Goal: Check status: Check status

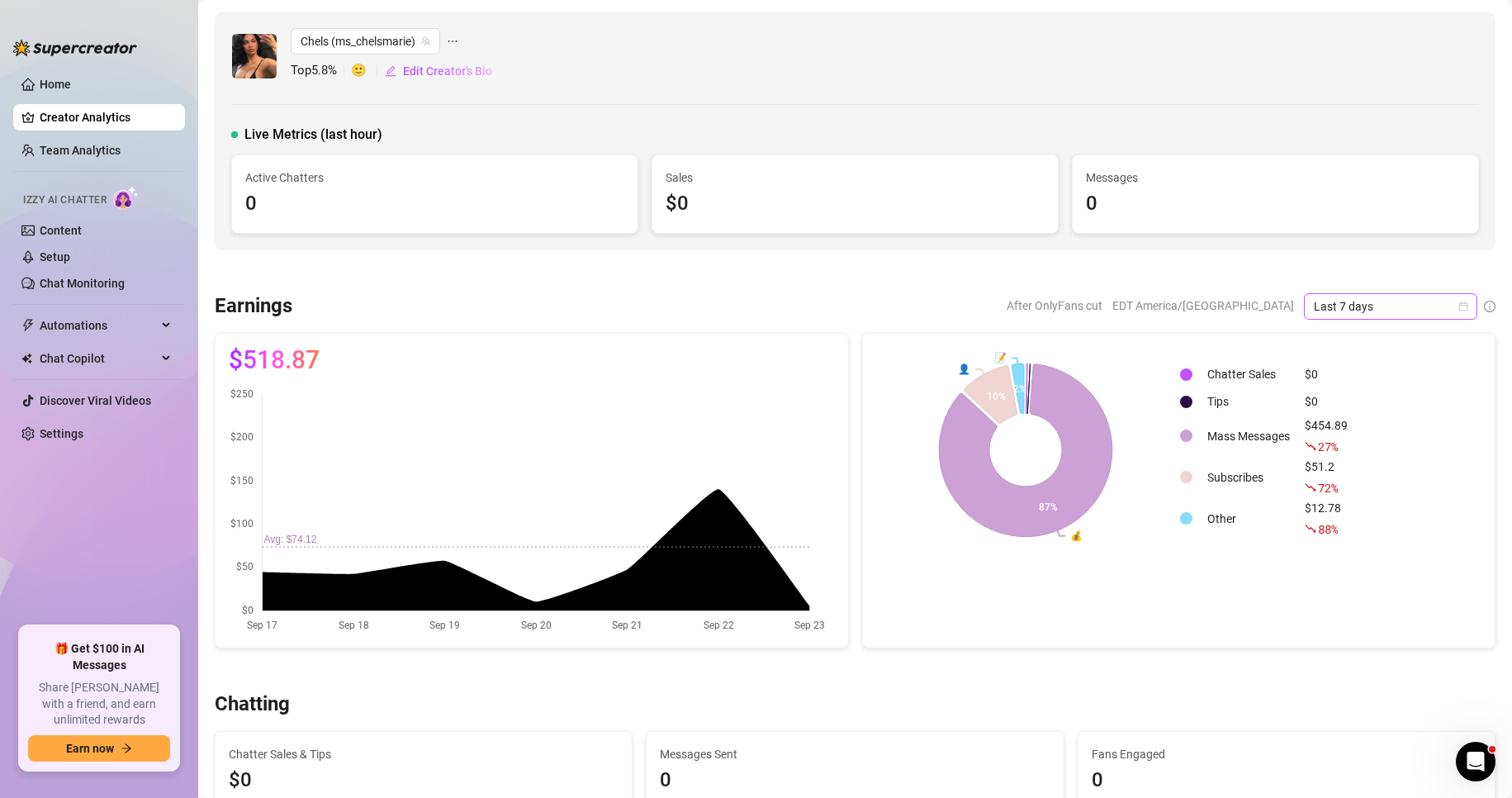
click at [1458, 308] on icon "calendar" at bounding box center [1462, 306] width 10 height 10
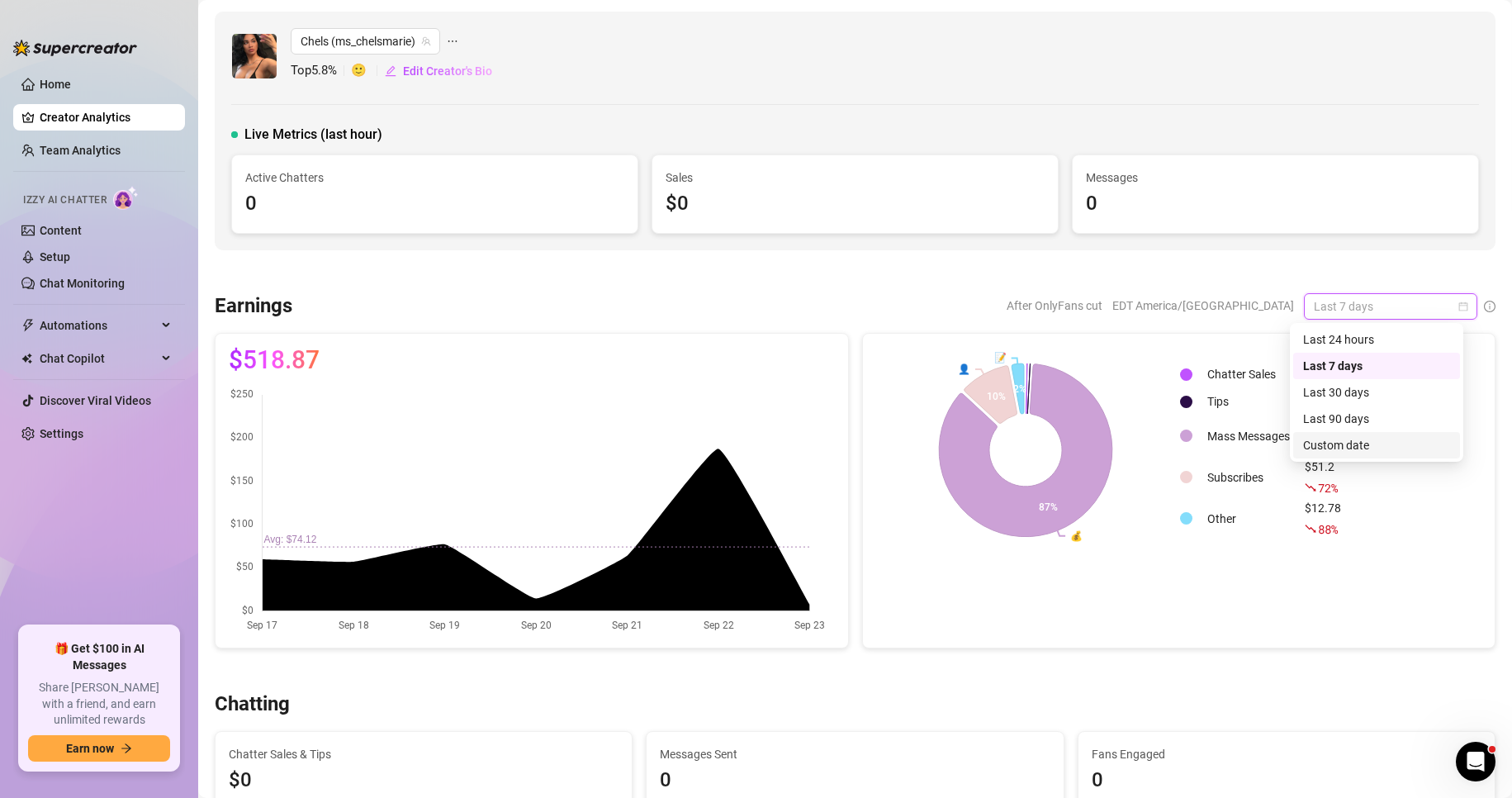
click at [1358, 447] on div "Custom date" at bounding box center [1377, 445] width 147 height 18
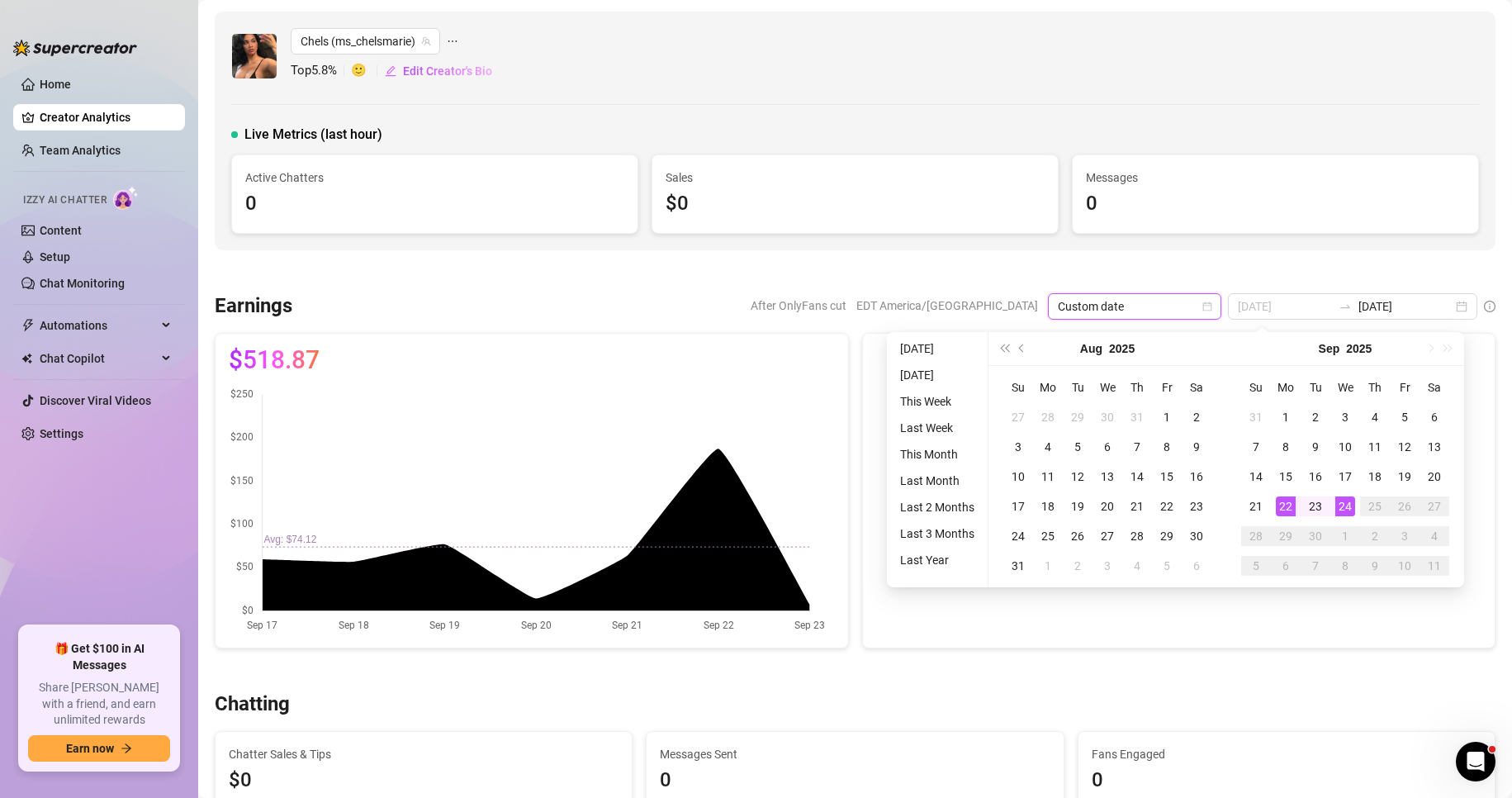
type input "[DATE]"
click at [1287, 507] on div "22" at bounding box center [1285, 505] width 20 height 20
type input "[DATE]"
click at [1350, 504] on div "24" at bounding box center [1345, 505] width 20 height 20
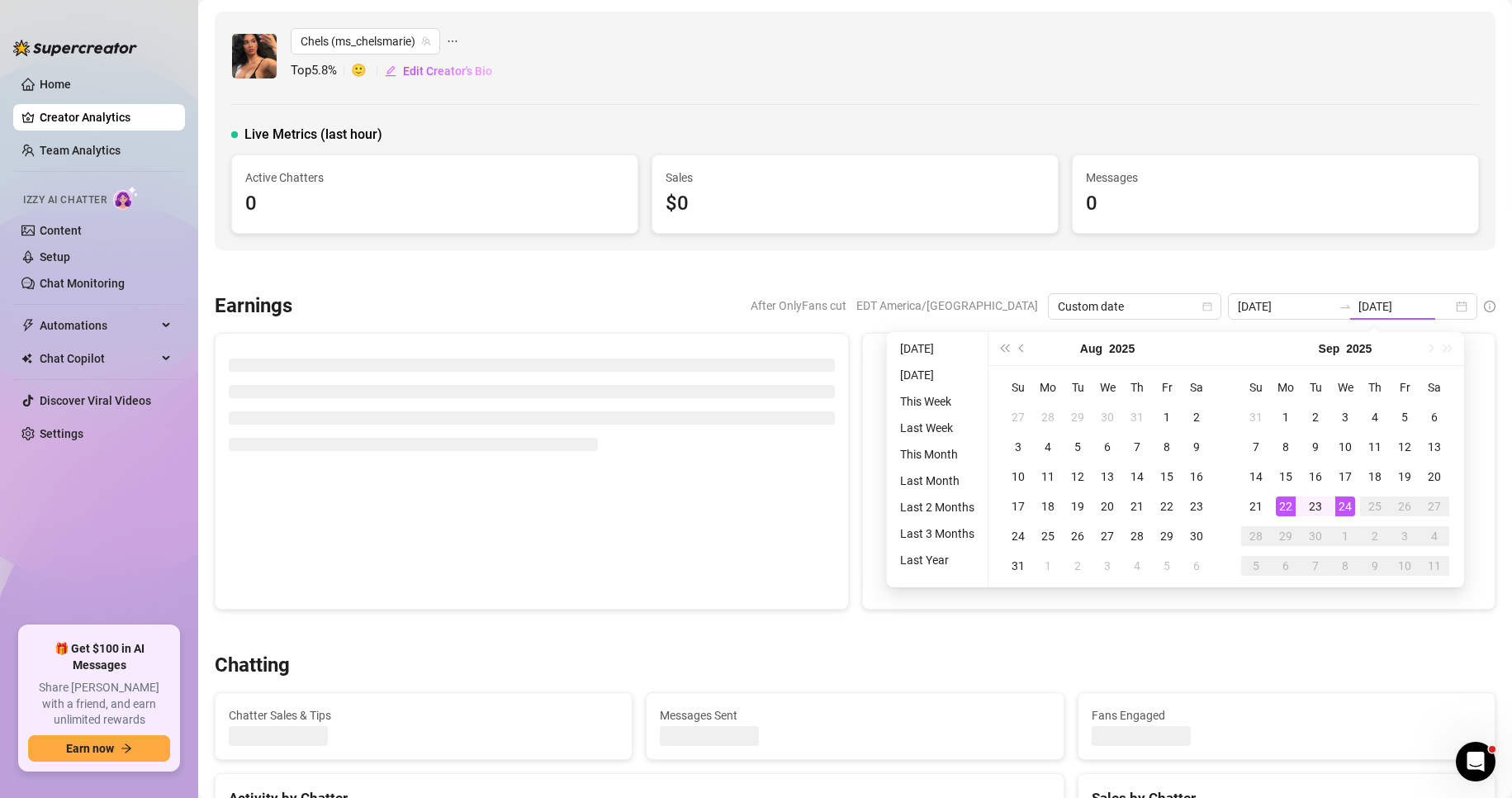
type input "[DATE]"
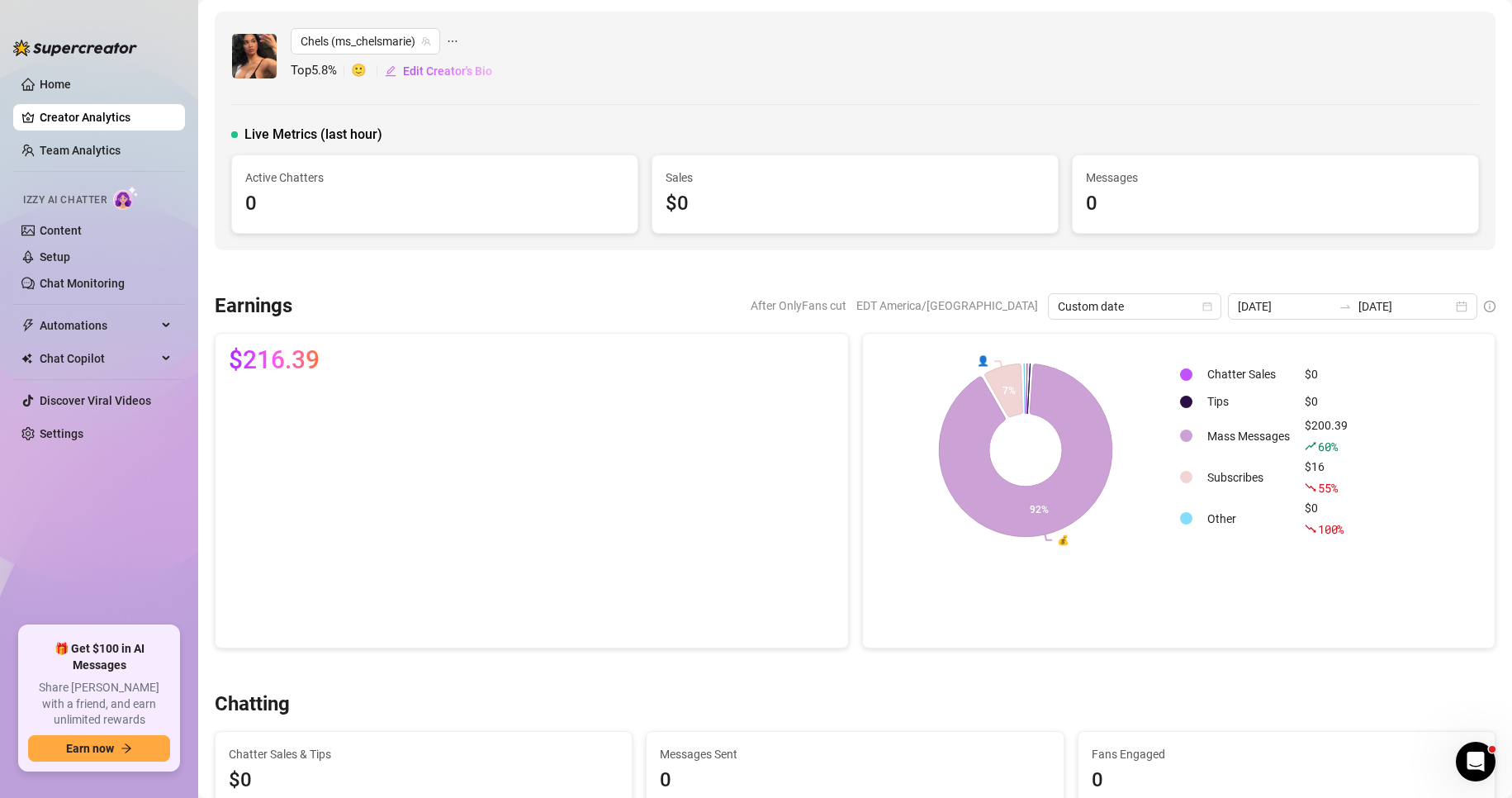
click at [1432, 225] on div "Messages 0" at bounding box center [1275, 194] width 406 height 77
click at [1452, 305] on div "[DATE] [DATE]" at bounding box center [1352, 307] width 249 height 26
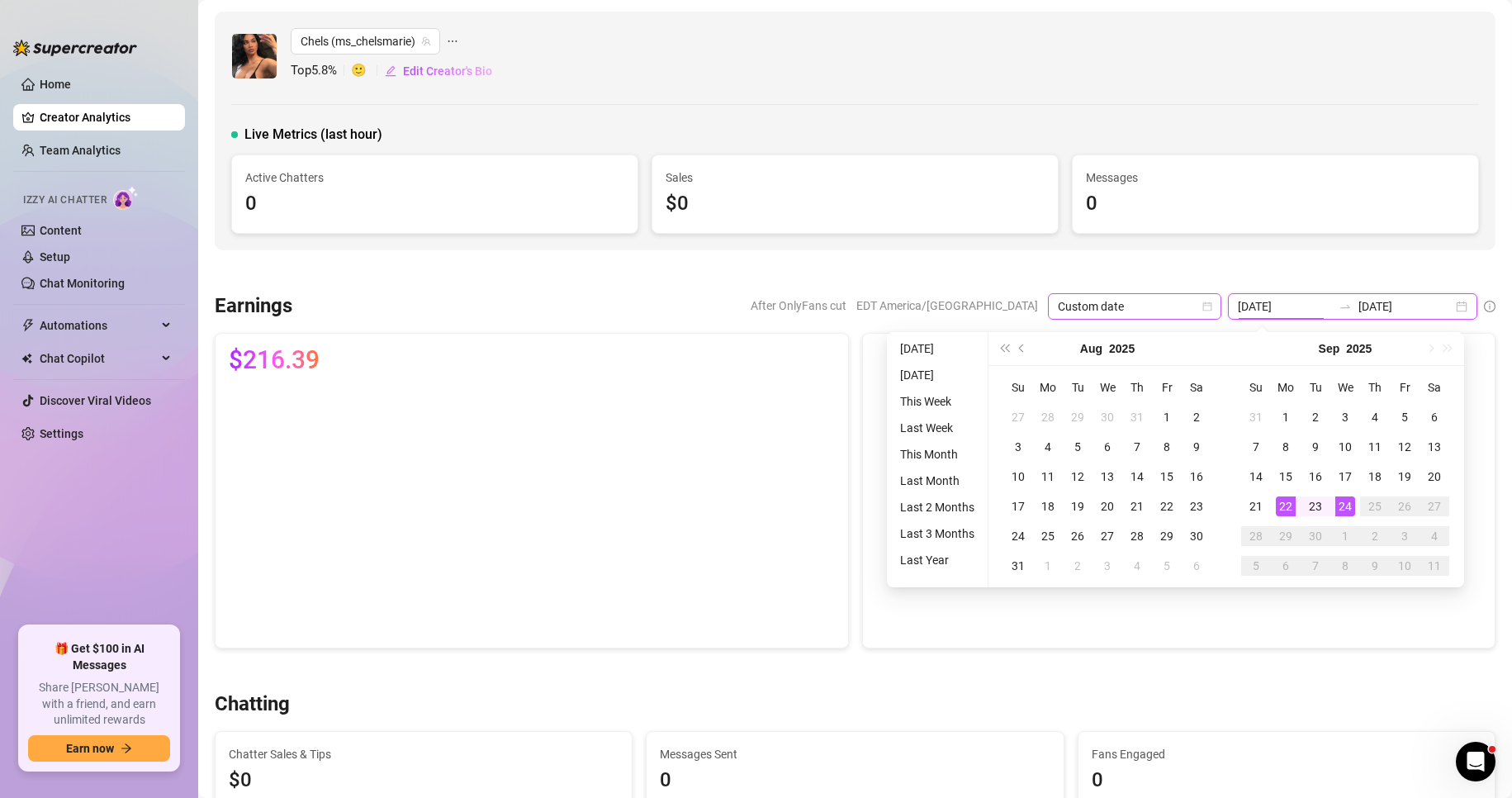
click at [1098, 305] on span "Custom date" at bounding box center [1134, 307] width 154 height 25
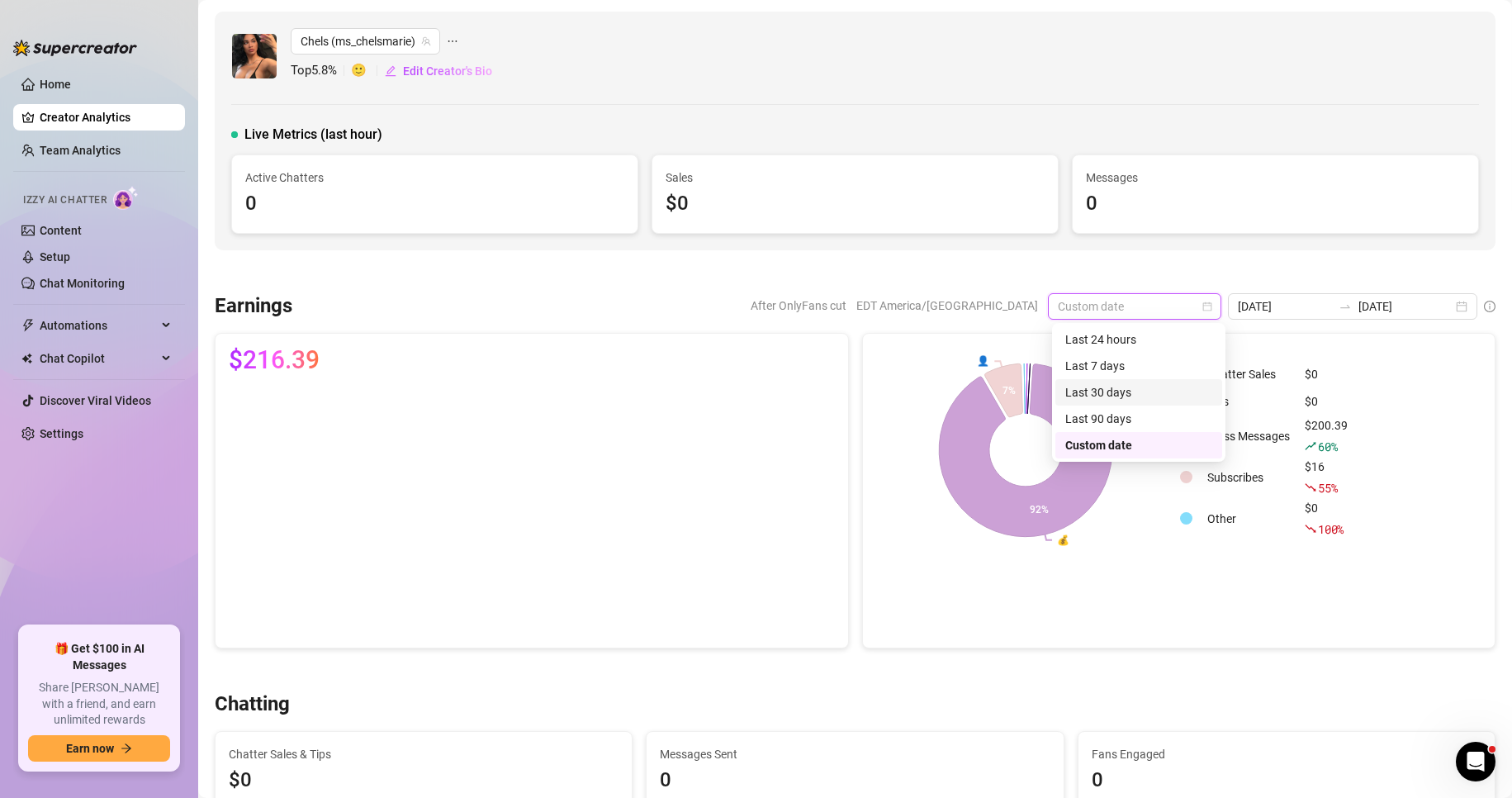
click at [1114, 397] on div "Last 30 days" at bounding box center [1139, 392] width 147 height 18
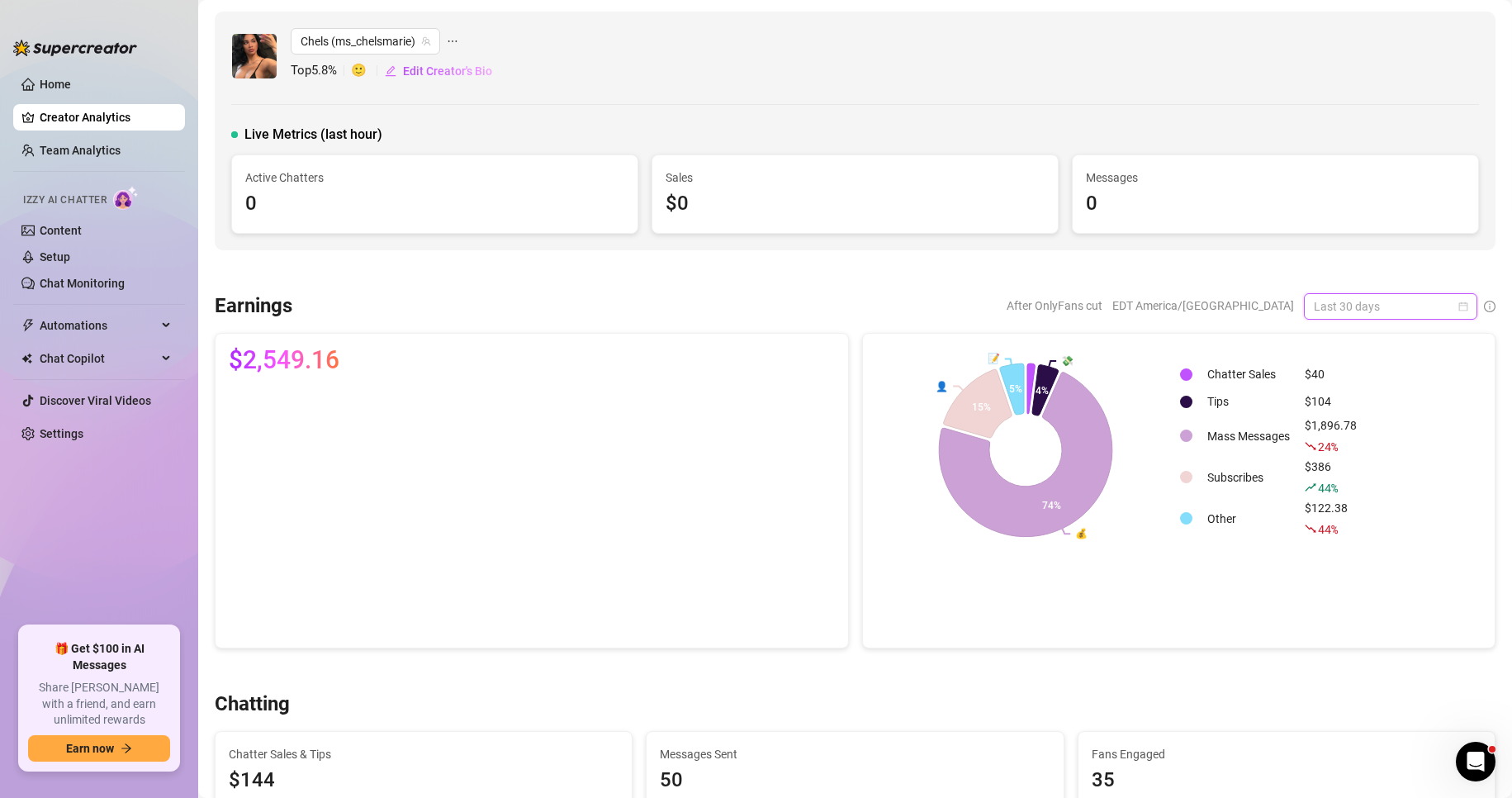
click at [1399, 312] on span "Last 30 days" at bounding box center [1390, 307] width 154 height 25
click at [1458, 308] on icon "calendar" at bounding box center [1462, 306] width 10 height 10
drag, startPoint x: 1452, startPoint y: 308, endPoint x: 1370, endPoint y: 302, distance: 82.2
click at [1370, 302] on span "Last 30 days" at bounding box center [1390, 307] width 154 height 25
click at [1354, 450] on div "Custom date" at bounding box center [1377, 445] width 147 height 18
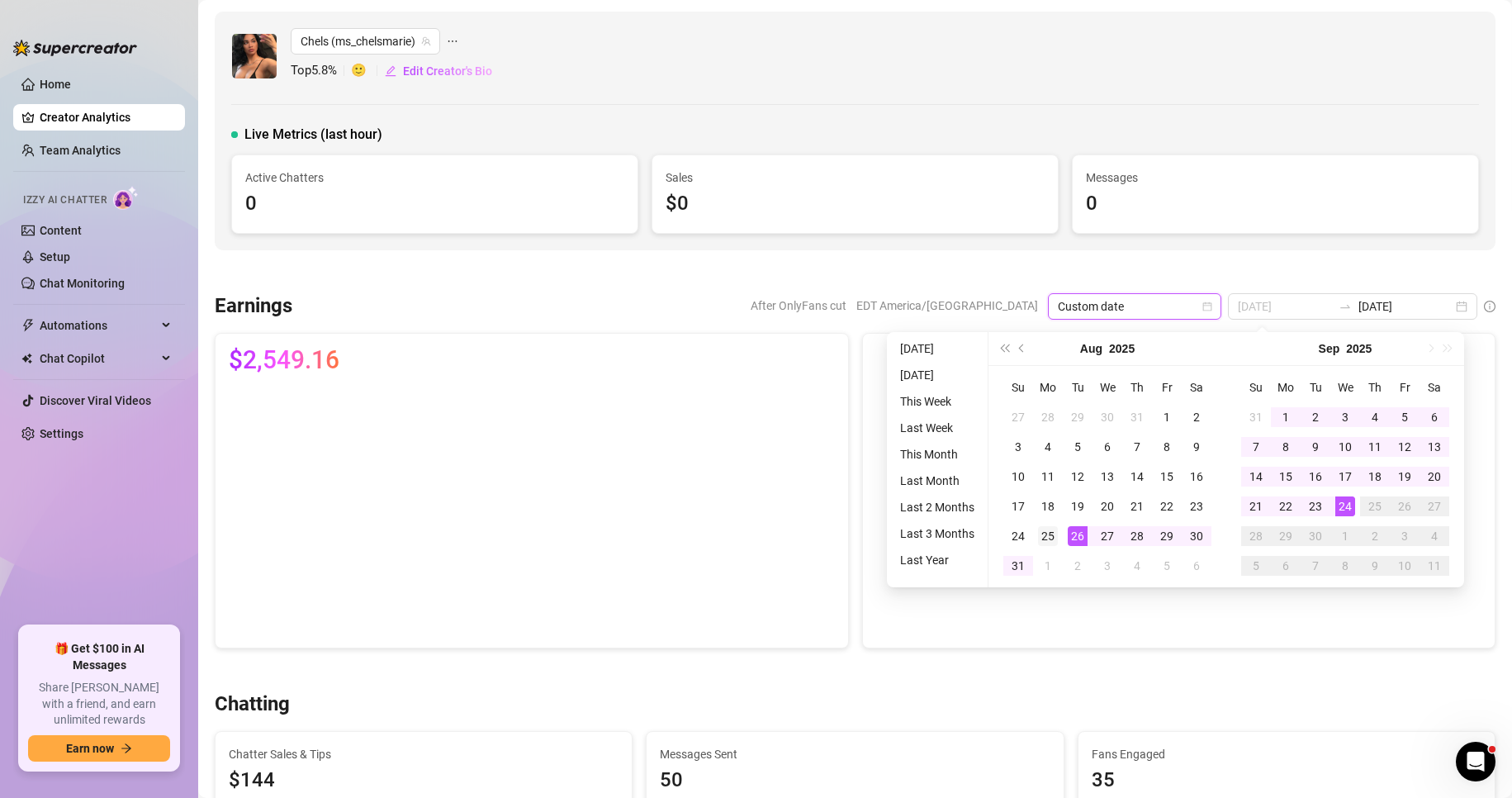
type input "[DATE]"
click at [1052, 537] on div "25" at bounding box center [1047, 536] width 20 height 20
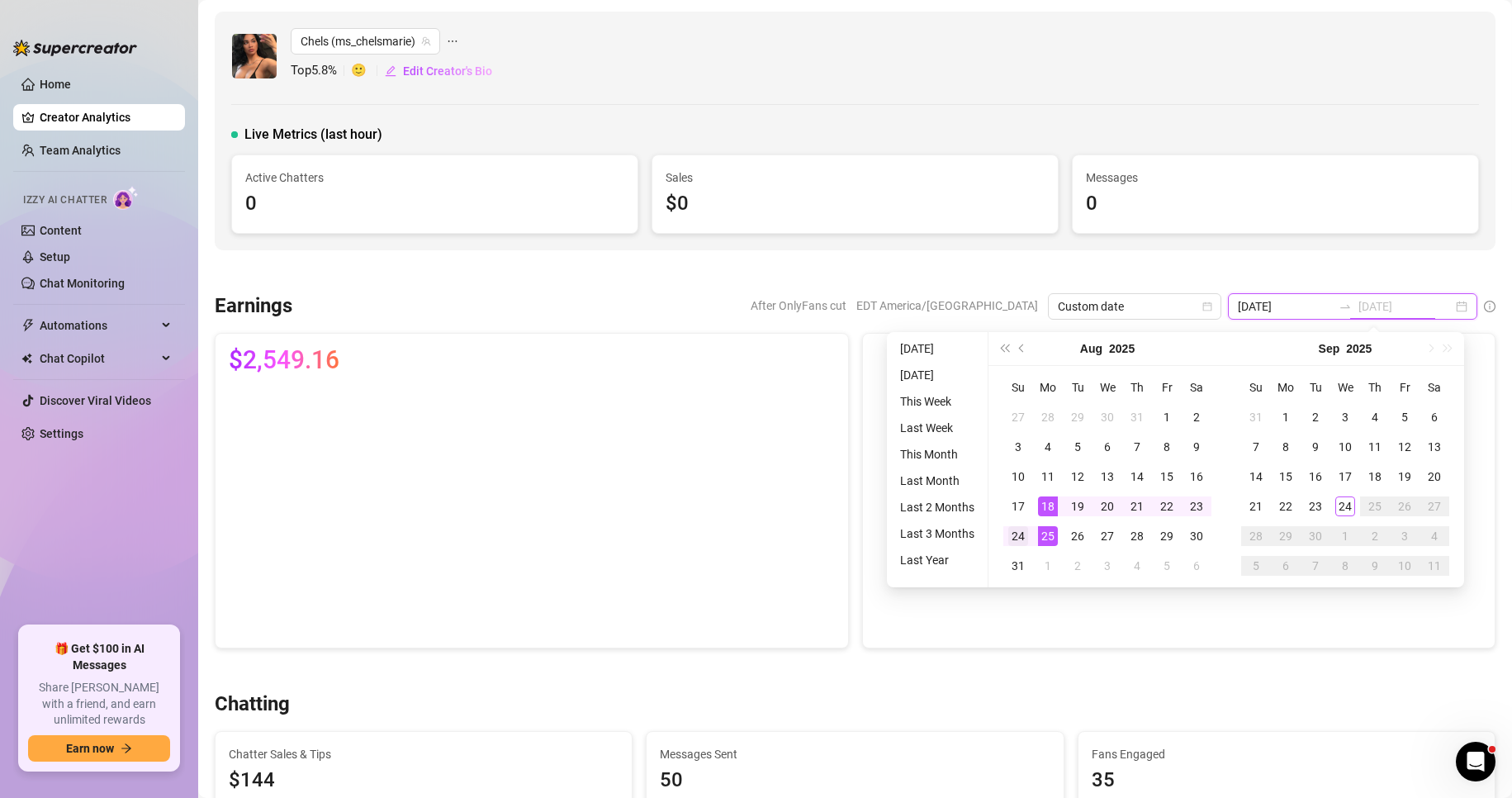
type input "[DATE]"
click at [1020, 531] on div "24" at bounding box center [1018, 536] width 20 height 20
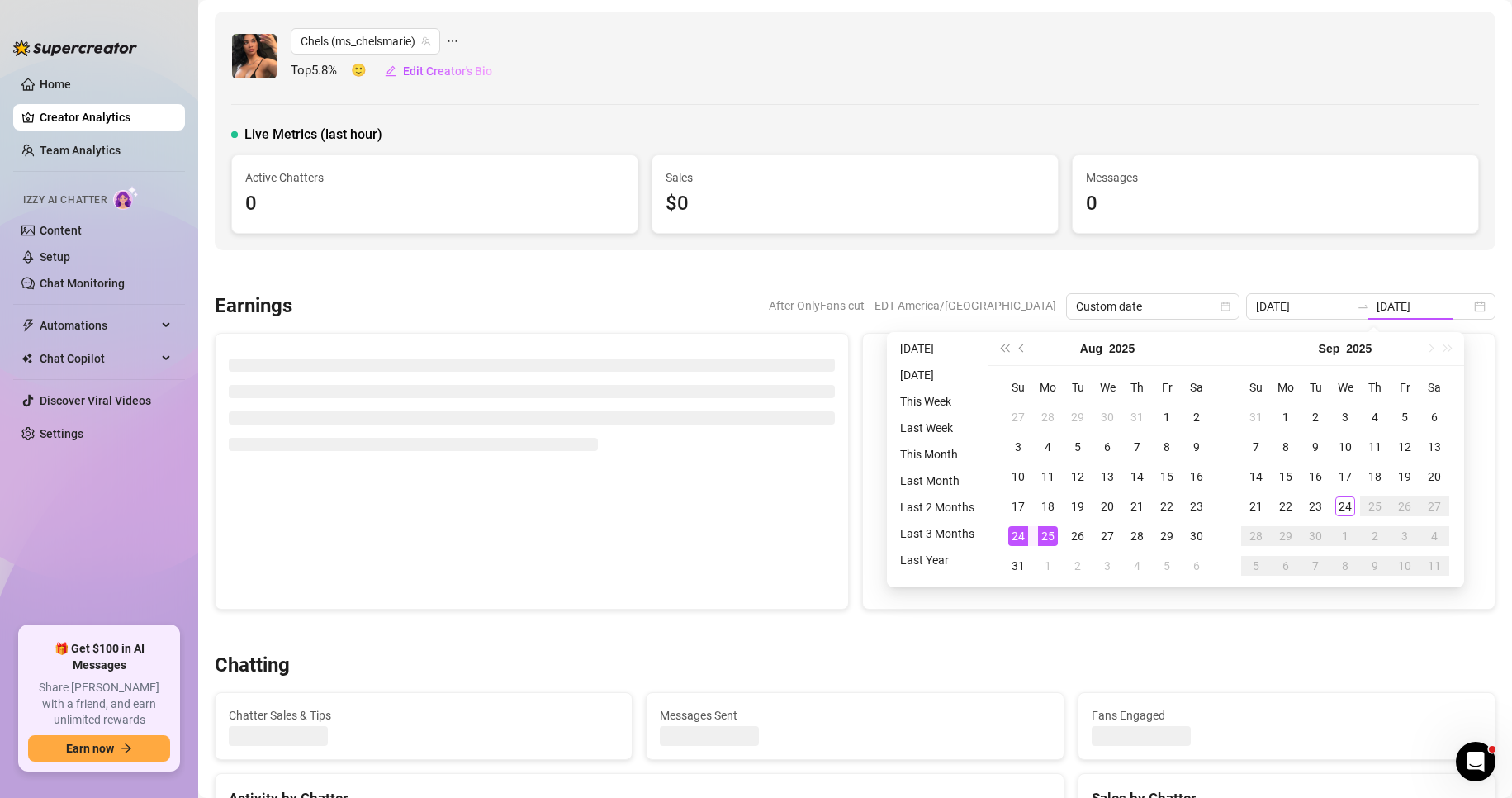
type input "[DATE]"
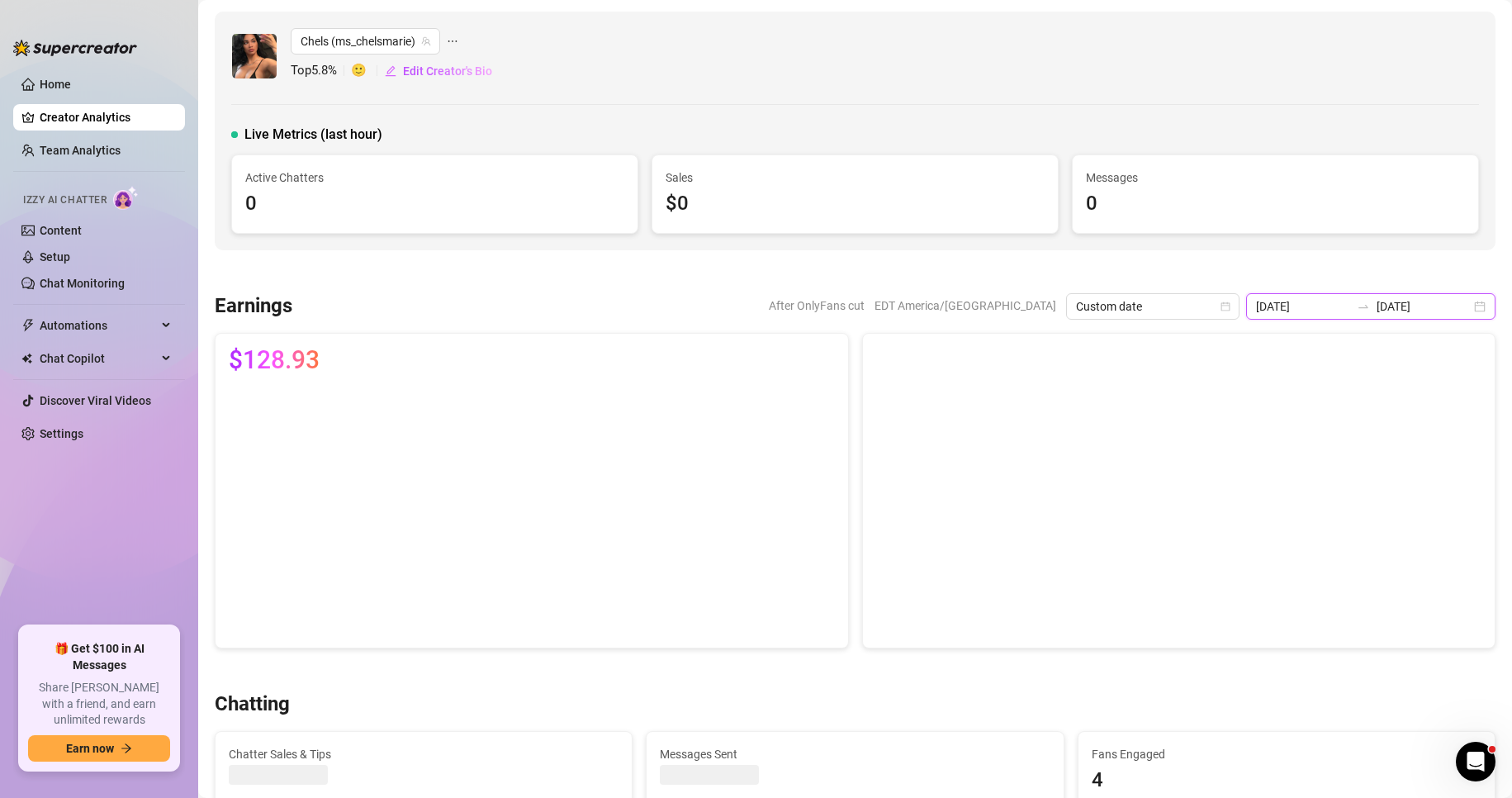
click at [1308, 298] on input "[DATE]" at bounding box center [1303, 306] width 94 height 18
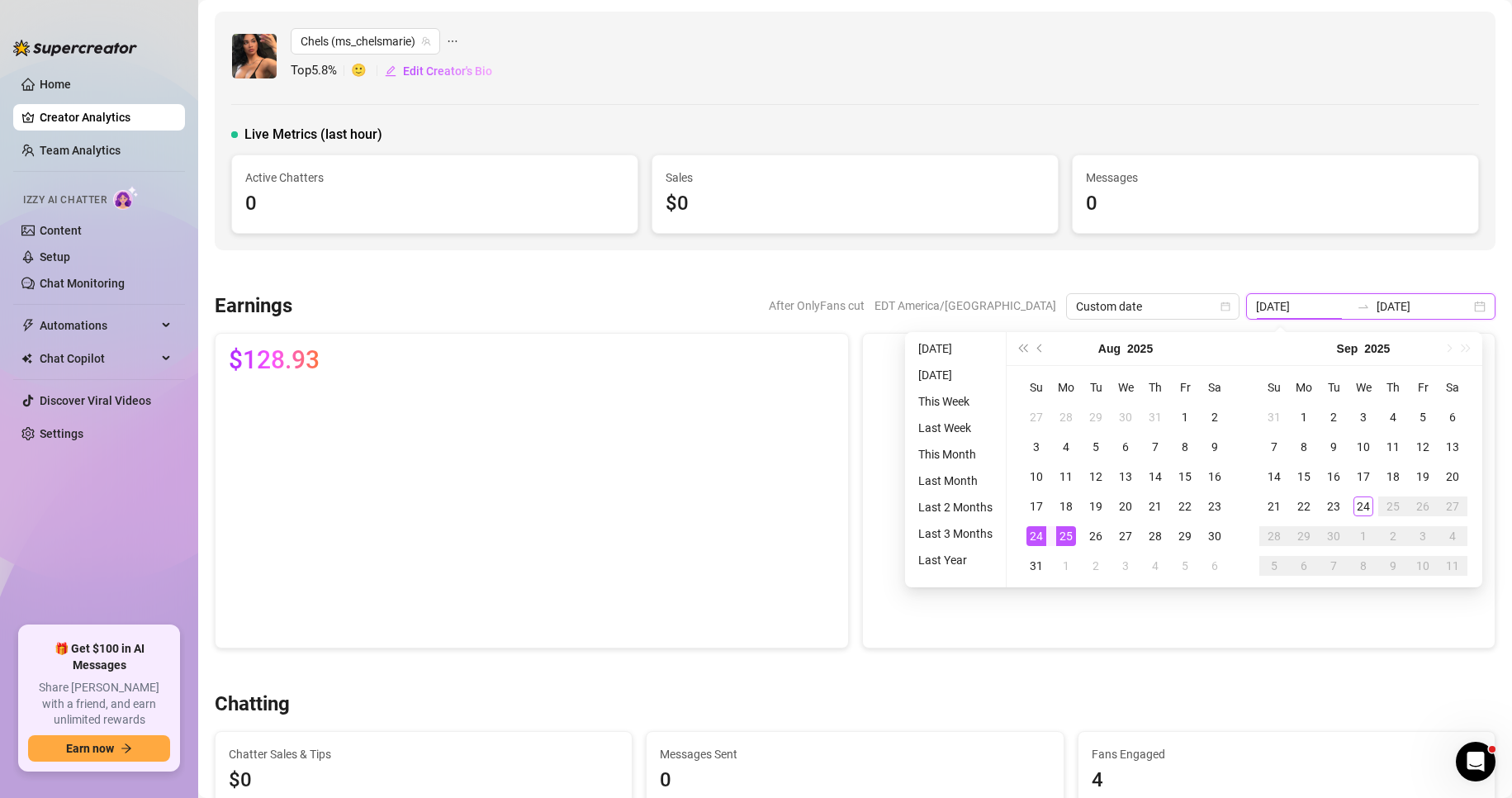
type input "[DATE]"
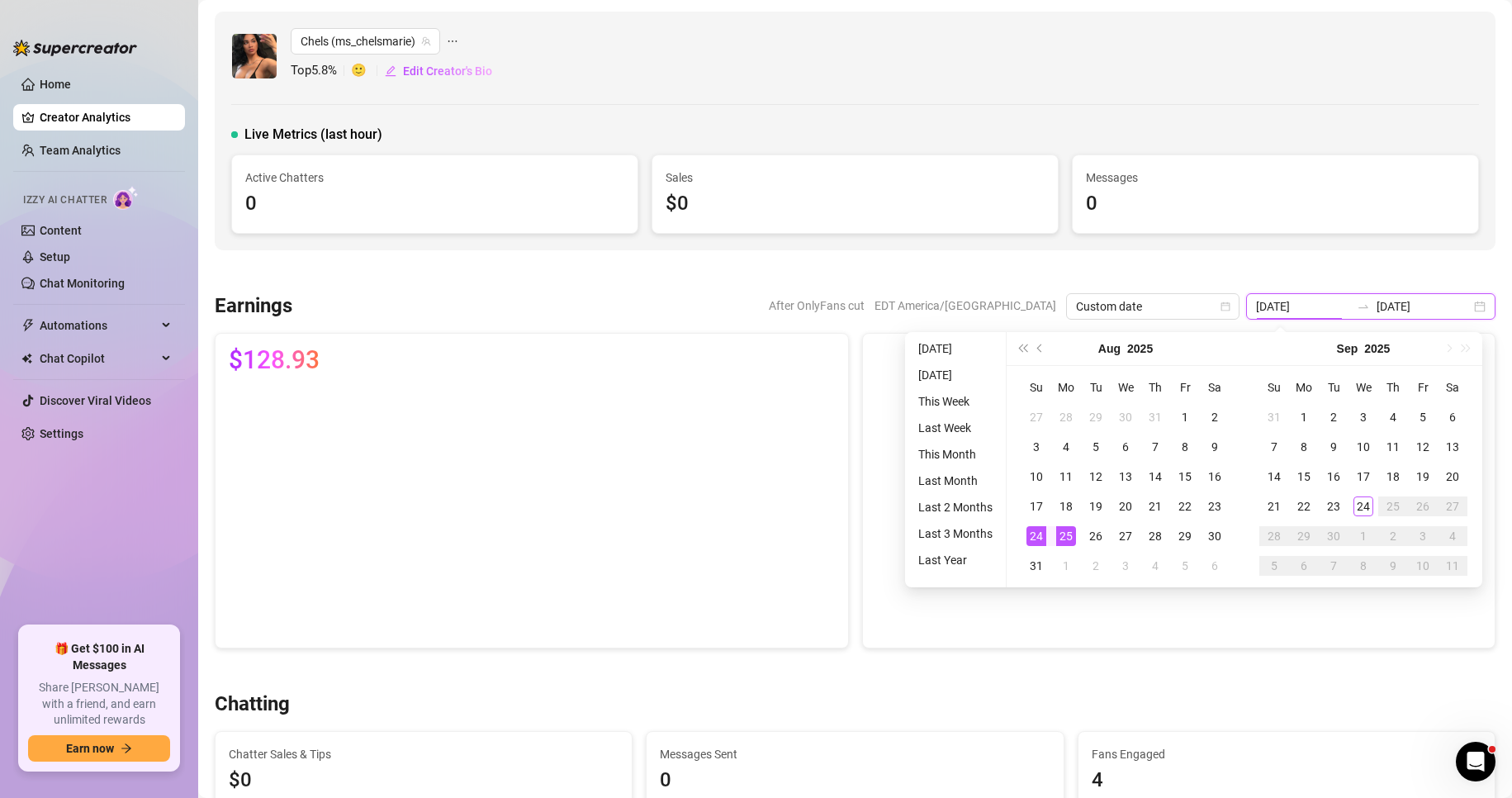
type input "[DATE]"
click at [1035, 535] on div "24" at bounding box center [1036, 536] width 20 height 20
type input "[DATE]"
click at [1336, 505] on div "23" at bounding box center [1333, 505] width 20 height 20
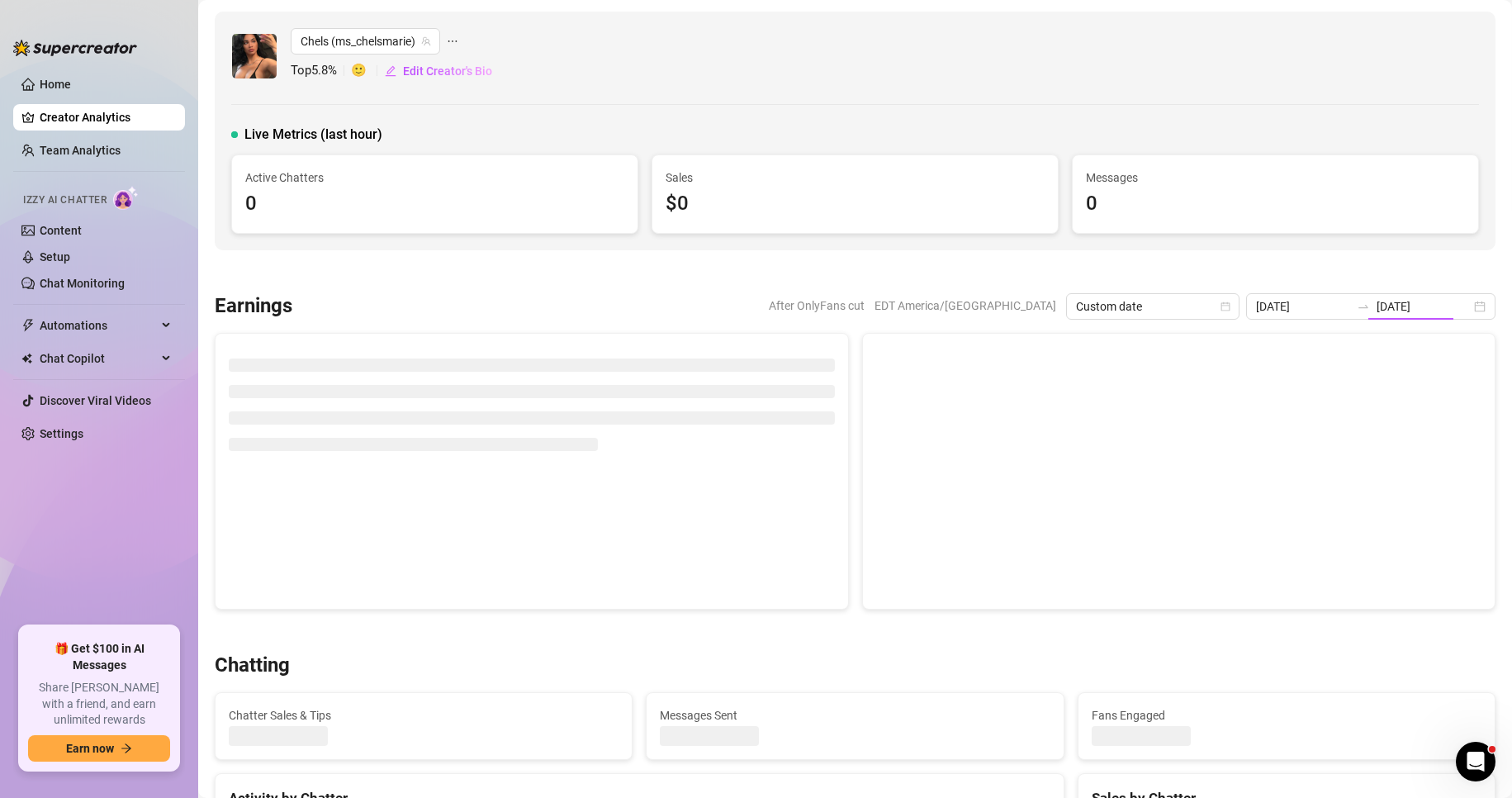
type input "[DATE]"
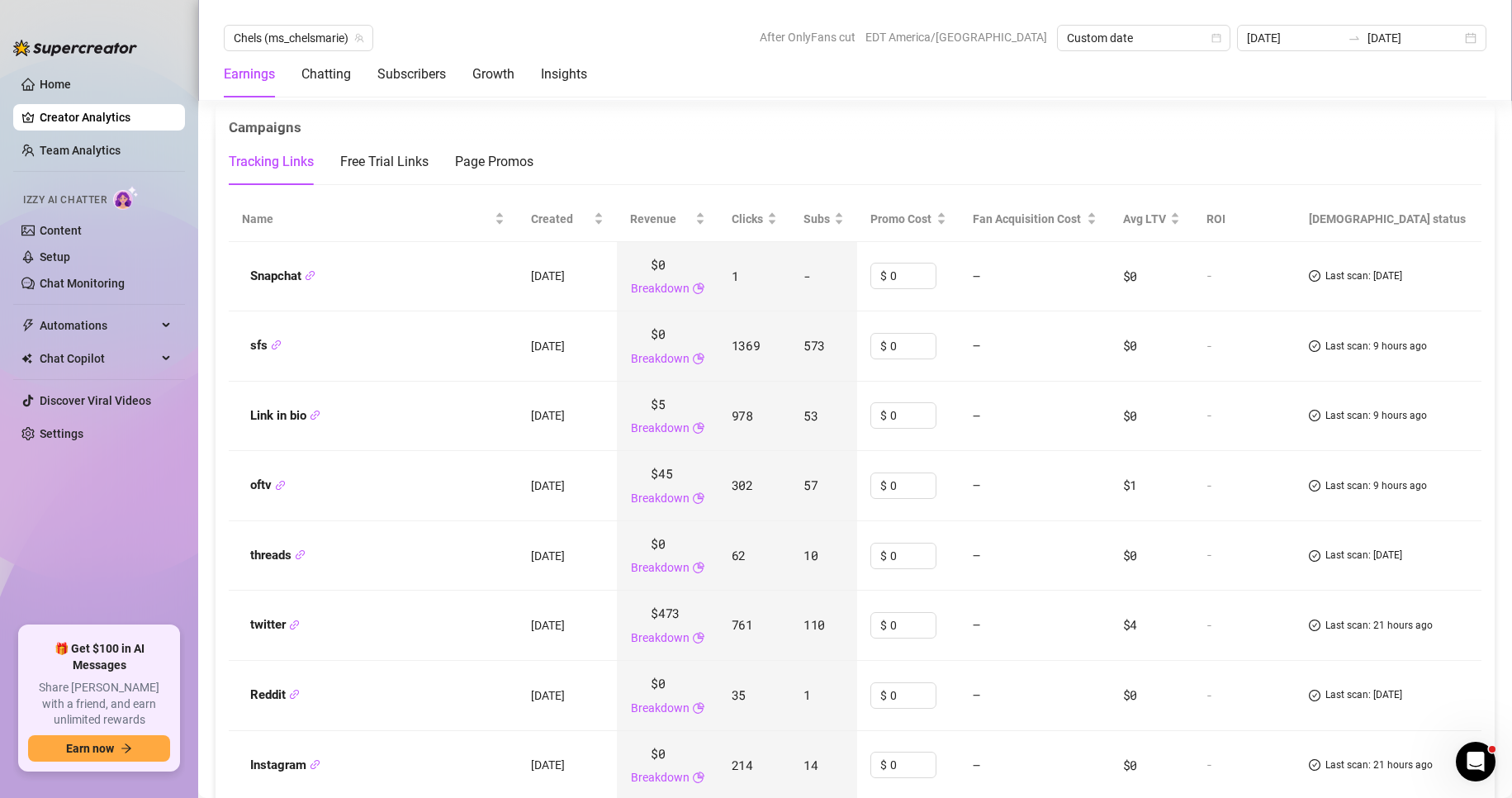
scroll to position [1930, 0]
click at [1190, 32] on span "Custom date" at bounding box center [1144, 37] width 154 height 25
click at [1186, 129] on div "Last 30 days" at bounding box center [1161, 123] width 147 height 18
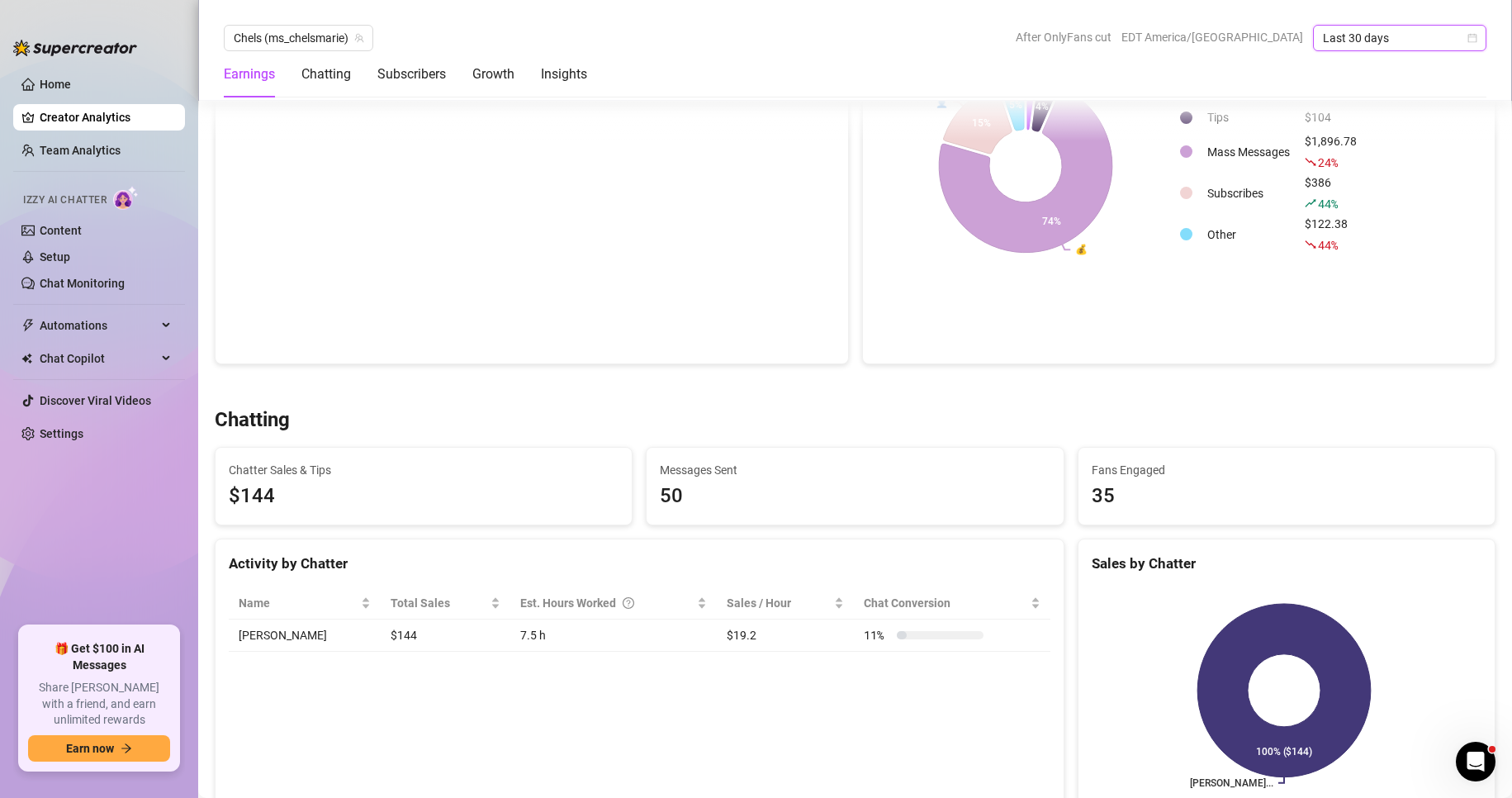
scroll to position [0, 0]
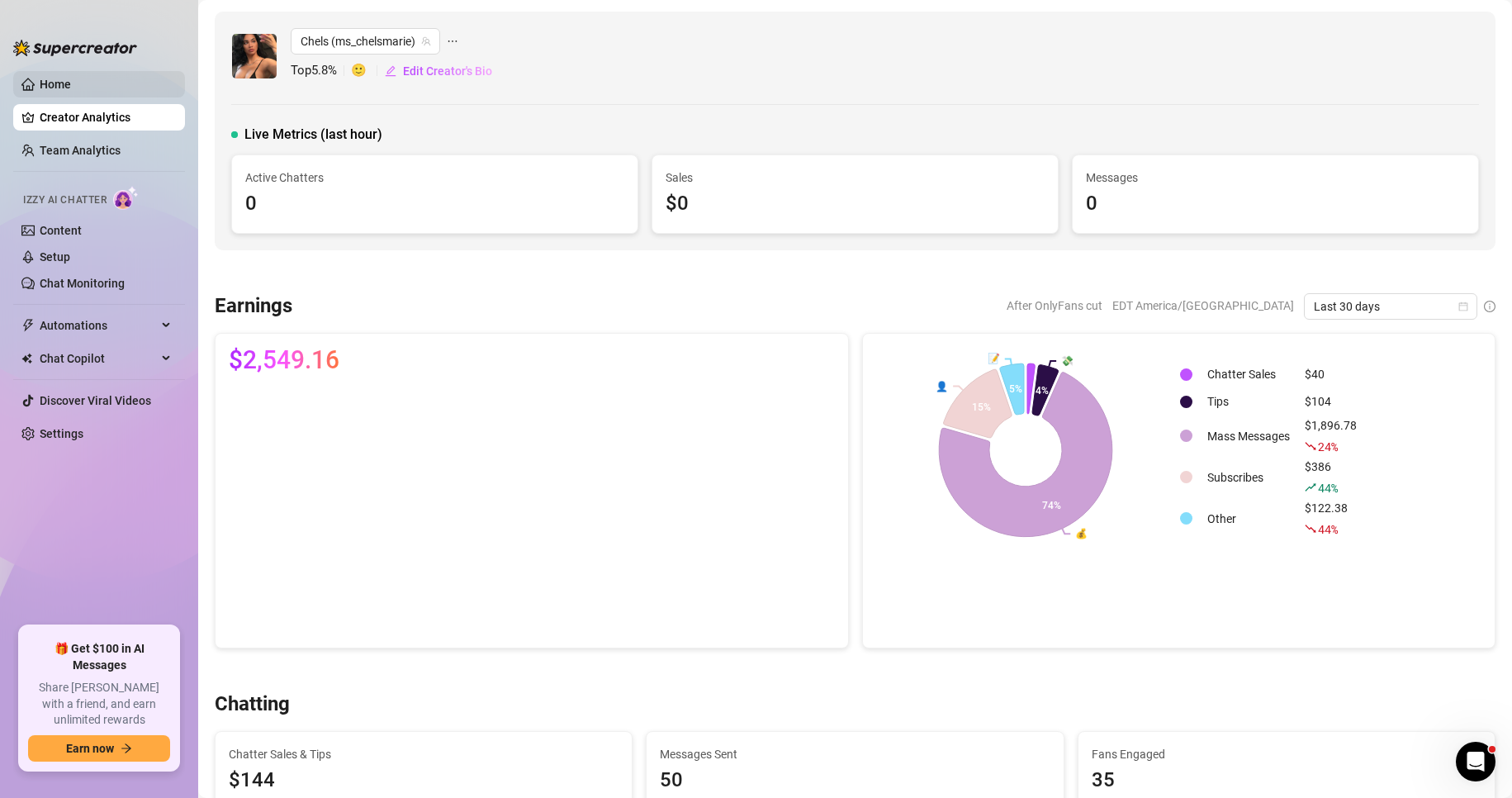
click at [71, 80] on link "Home" at bounding box center [56, 83] width 31 height 13
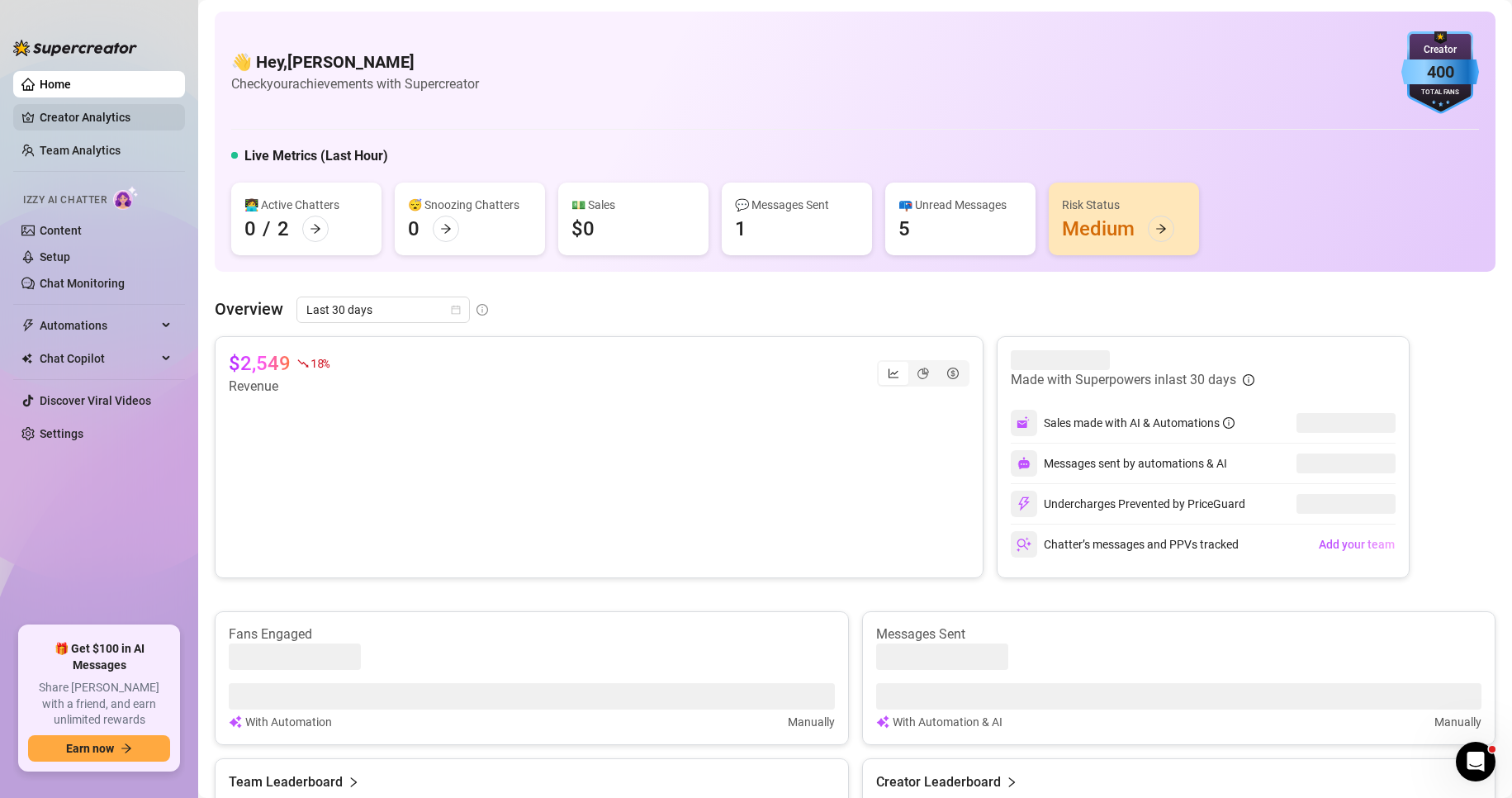
click at [124, 115] on link "Creator Analytics" at bounding box center [106, 117] width 132 height 26
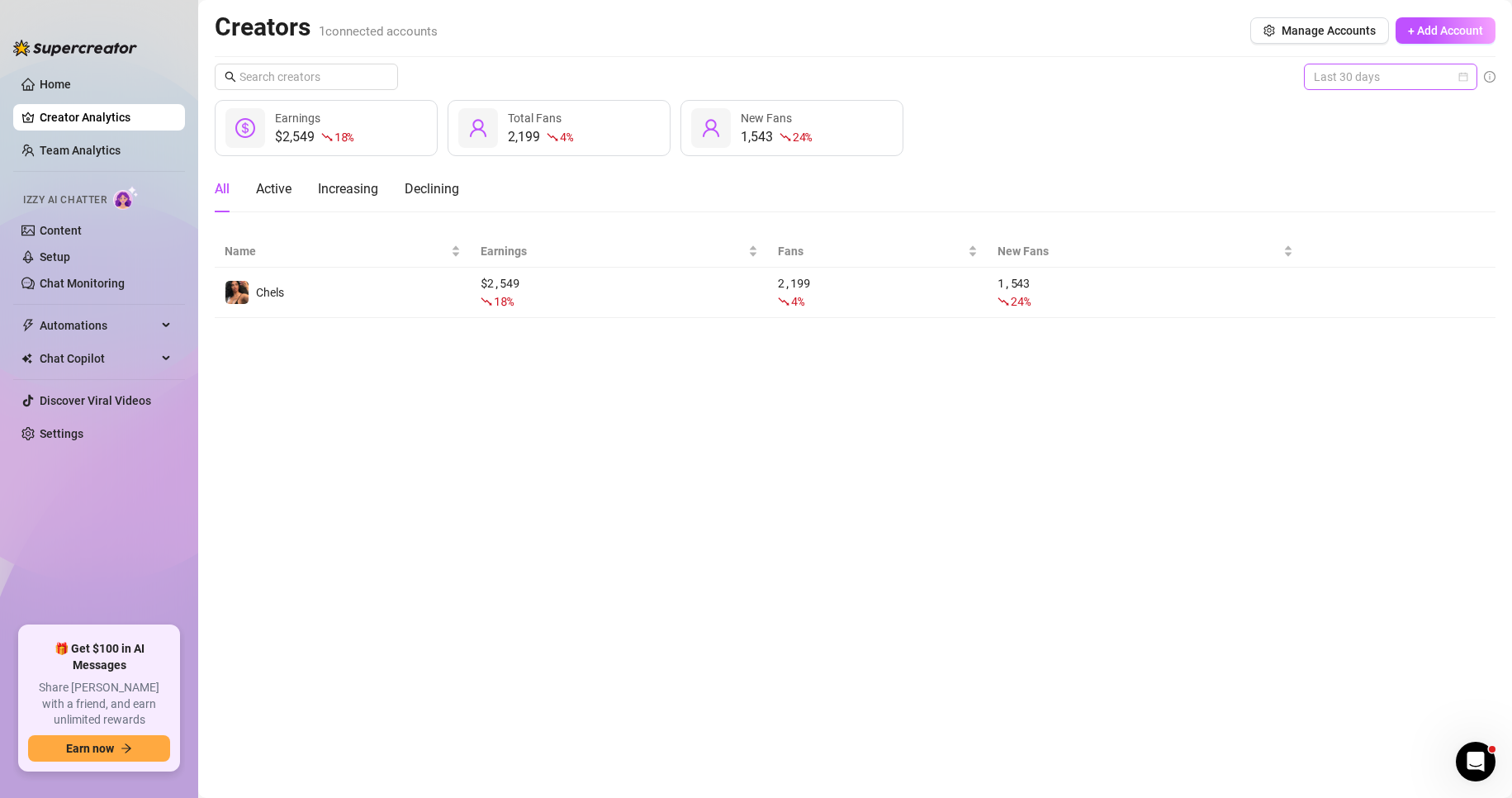
click at [1398, 81] on span "Last 30 days" at bounding box center [1390, 76] width 154 height 25
click at [1410, 124] on div "Last 7 days" at bounding box center [1390, 136] width 167 height 26
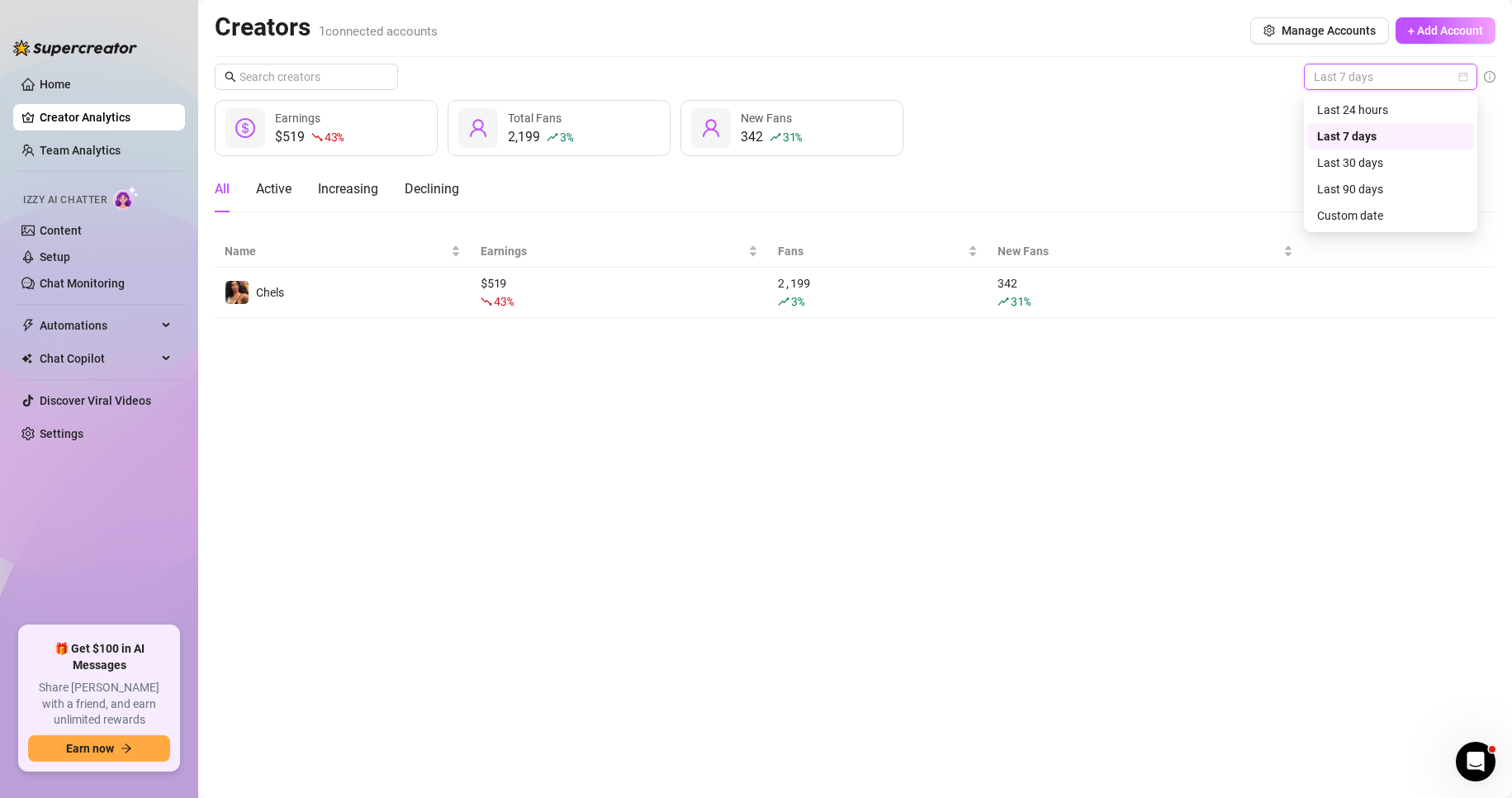
click at [1398, 81] on span "Last 7 days" at bounding box center [1390, 76] width 154 height 25
click at [1412, 180] on div "Last 90 days" at bounding box center [1390, 188] width 147 height 18
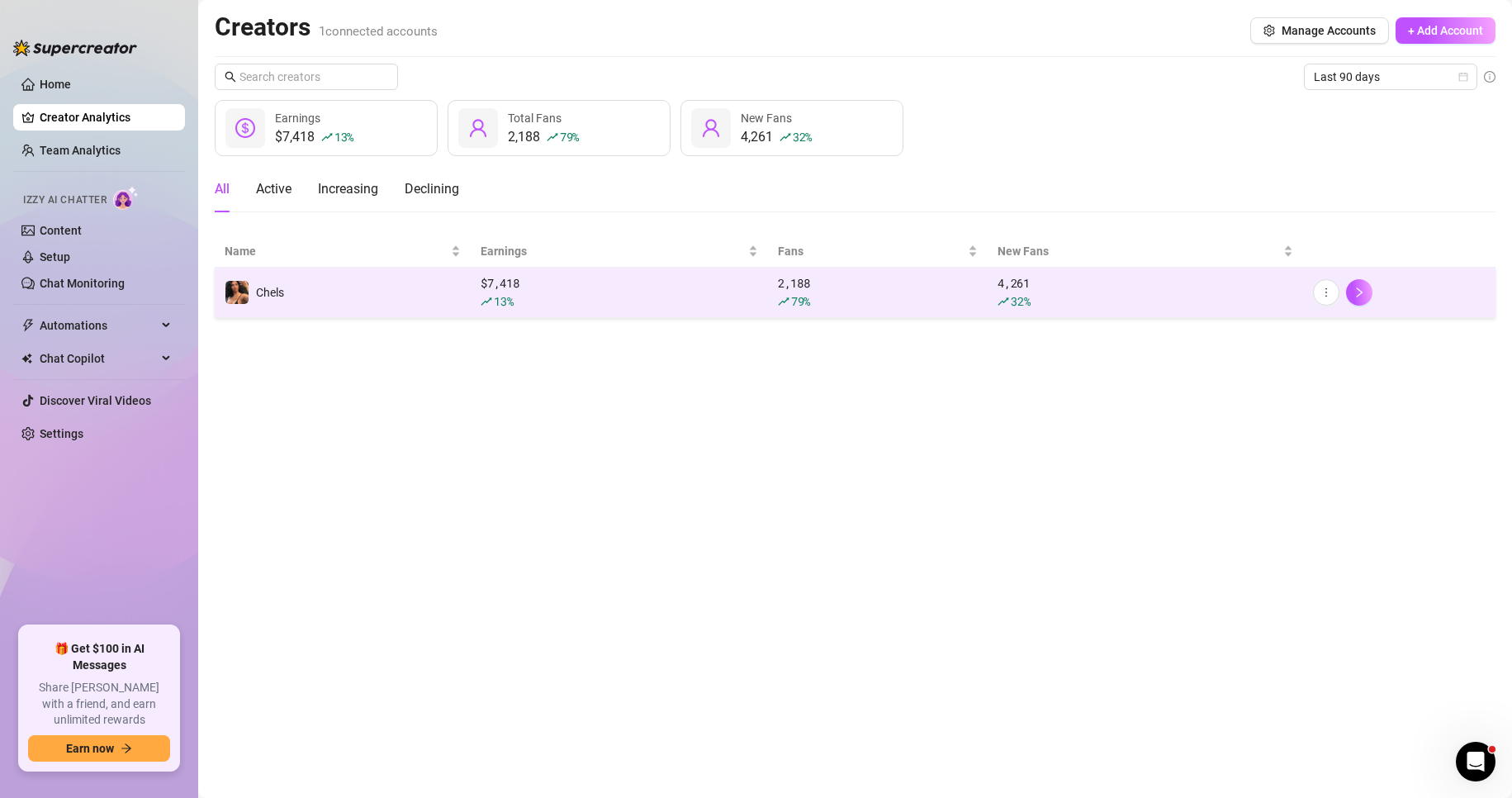
click at [545, 313] on td "$ 7,418 13 %" at bounding box center [619, 293] width 297 height 50
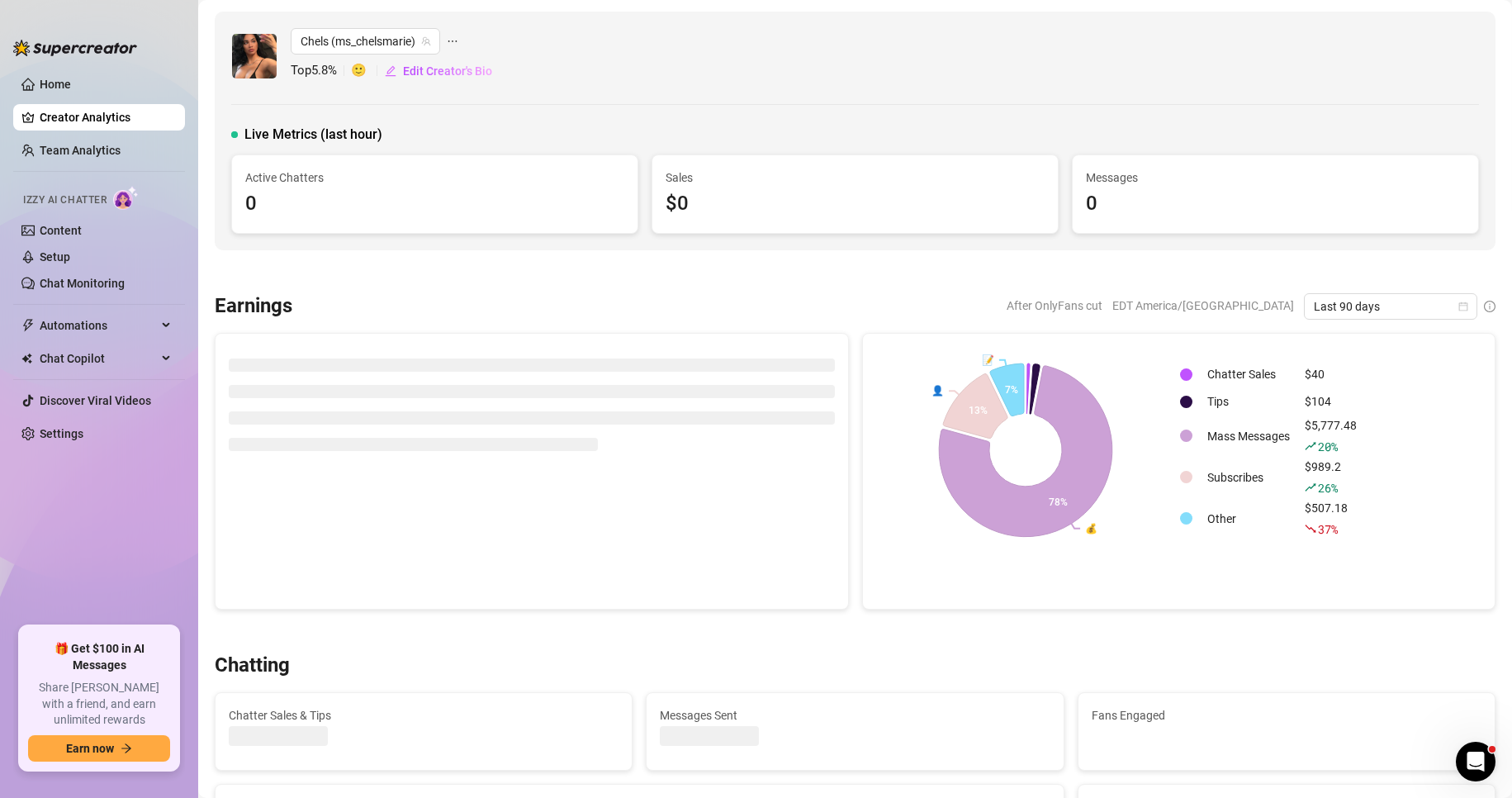
click at [545, 313] on div "After OnlyFans cut EDT America/[GEOGRAPHIC_DATA] Last 90 days" at bounding box center [901, 307] width 1190 height 26
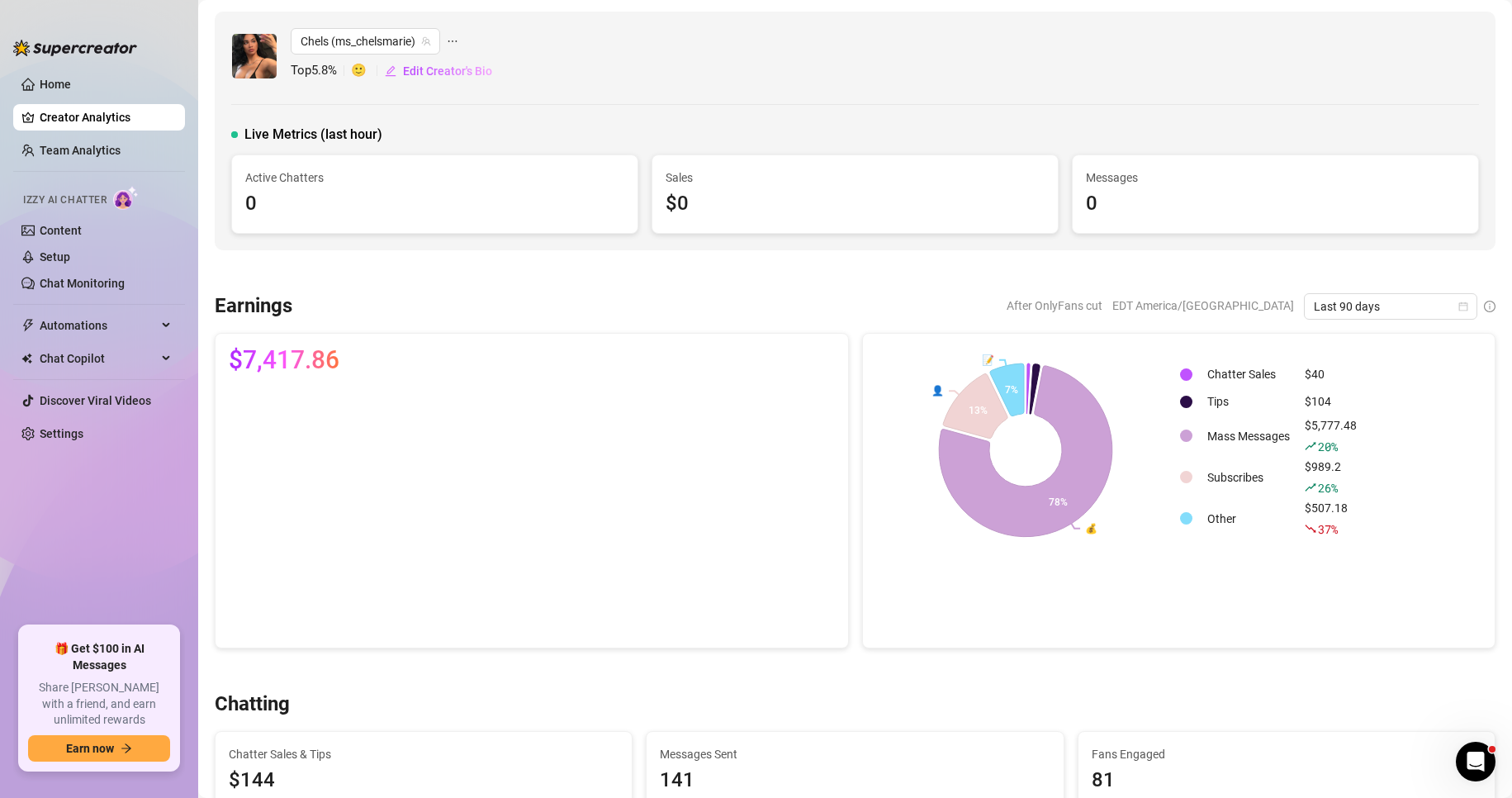
click at [545, 313] on div "After OnlyFans cut EDT America/[GEOGRAPHIC_DATA] Last 90 days" at bounding box center [901, 307] width 1190 height 26
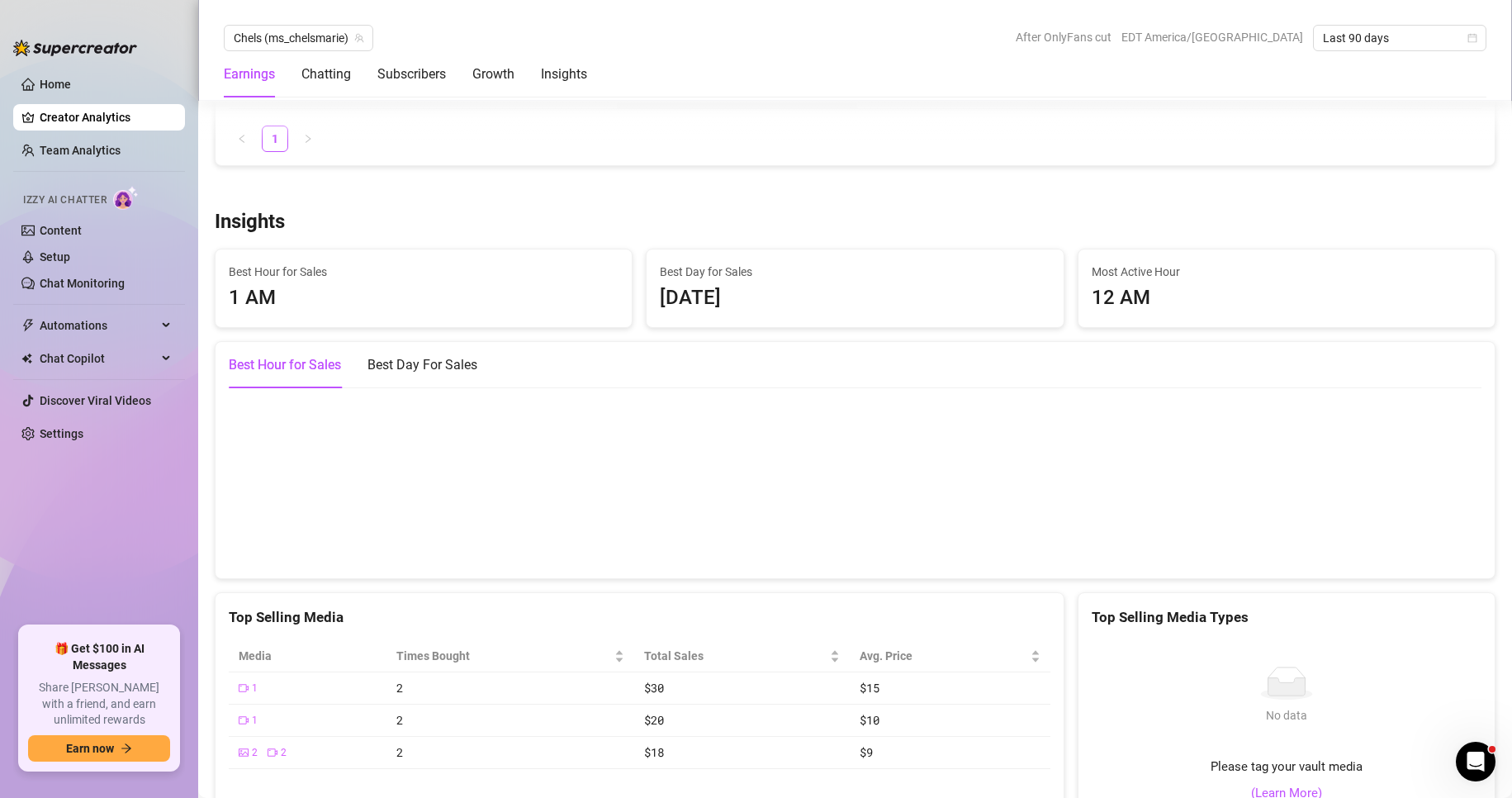
scroll to position [2622, 0]
click at [1456, 36] on span "Last 90 days" at bounding box center [1399, 37] width 154 height 25
click at [1443, 134] on div "Last 30 days" at bounding box center [1400, 123] width 167 height 26
click at [1462, 42] on span "Last 30 days" at bounding box center [1399, 37] width 154 height 25
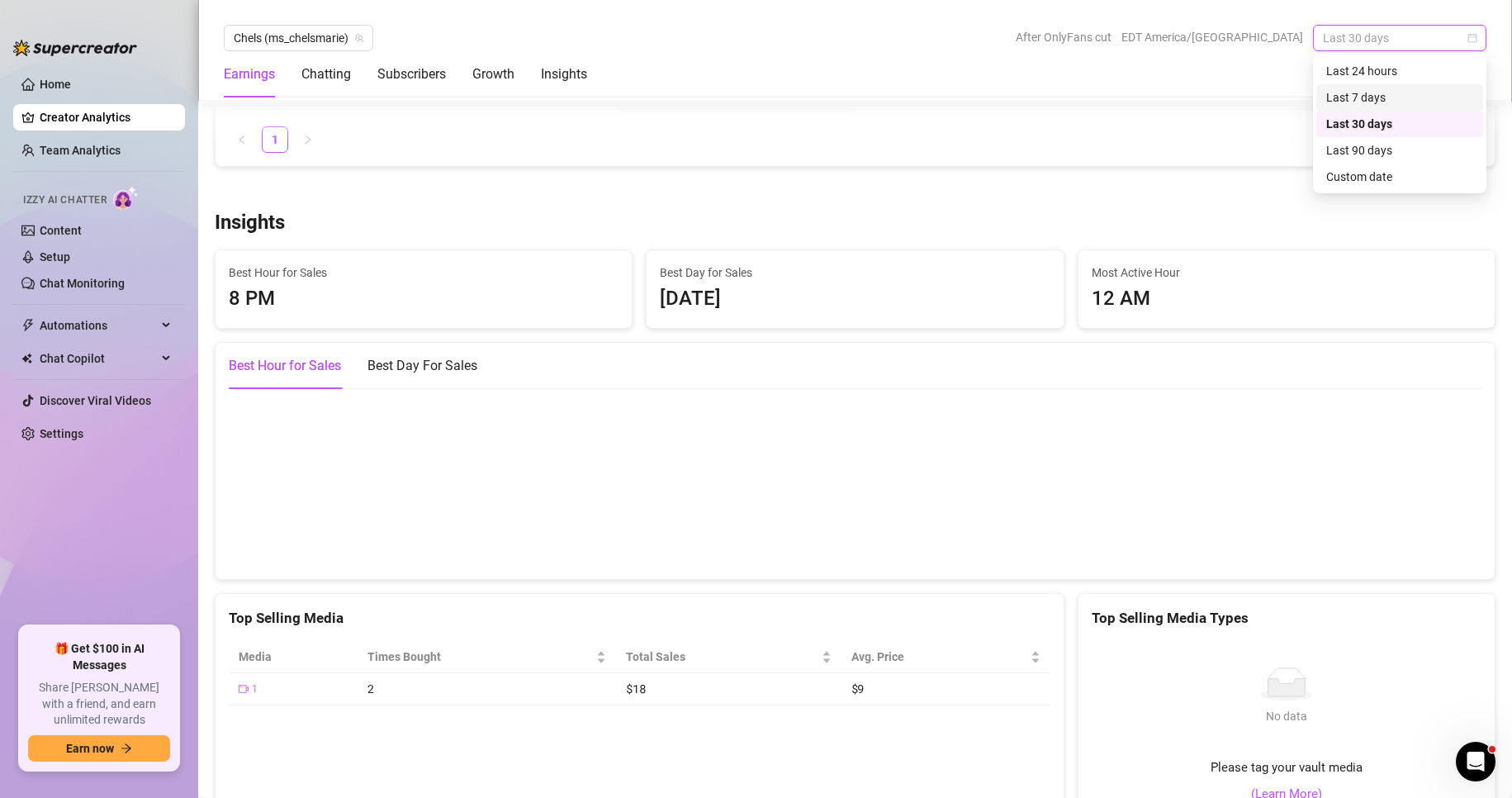
click at [1436, 94] on div "Last 7 days" at bounding box center [1399, 97] width 147 height 18
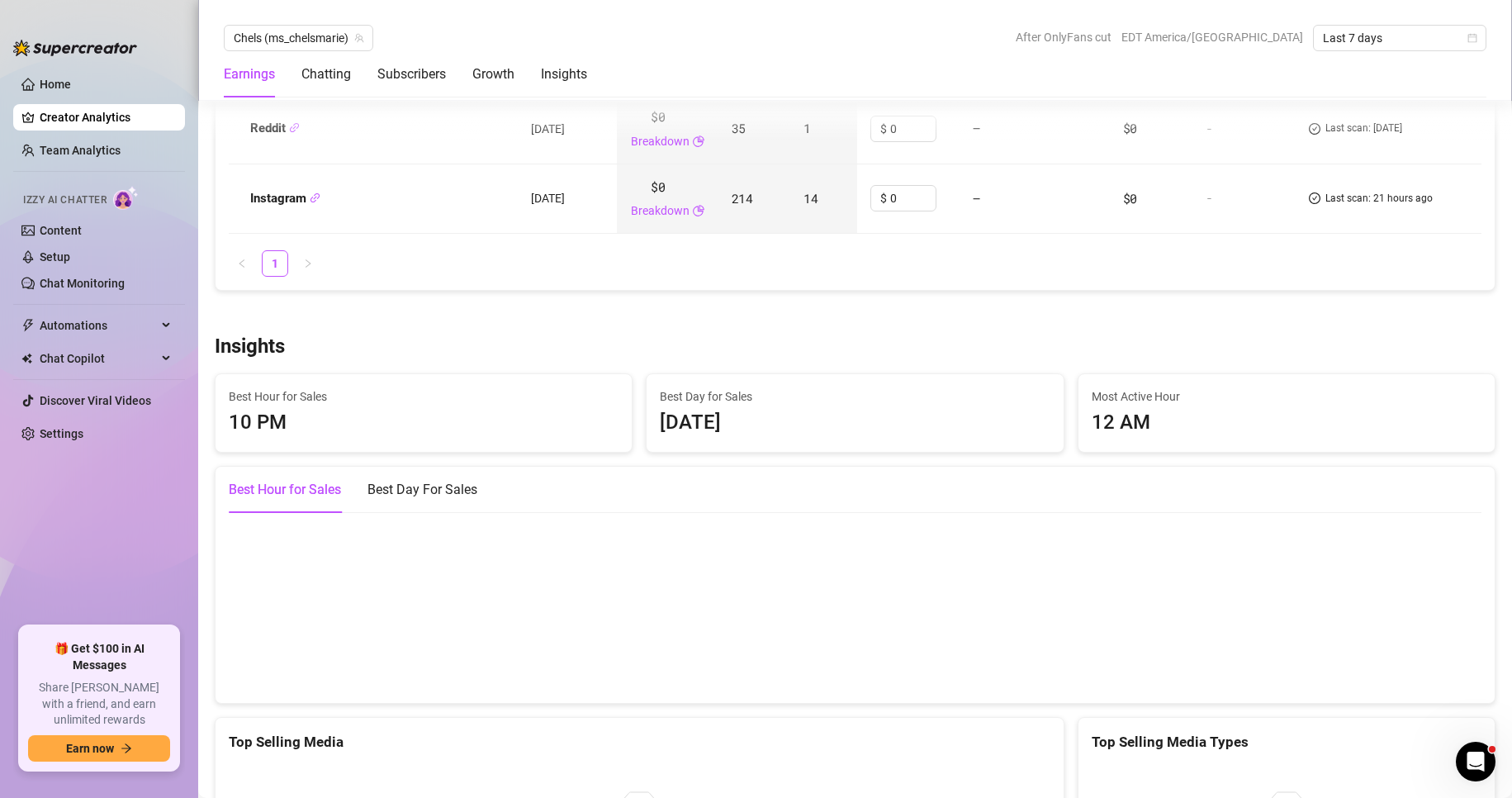
scroll to position [2510, 0]
click at [1467, 37] on span "Last 7 days" at bounding box center [1399, 37] width 154 height 25
click at [1423, 96] on div "Last 7 days" at bounding box center [1399, 97] width 147 height 18
click at [1423, 96] on div "Earnings Chatting Subscribers Growth Insights" at bounding box center [855, 74] width 1263 height 46
click at [1432, 42] on span "Last 7 days" at bounding box center [1399, 37] width 154 height 25
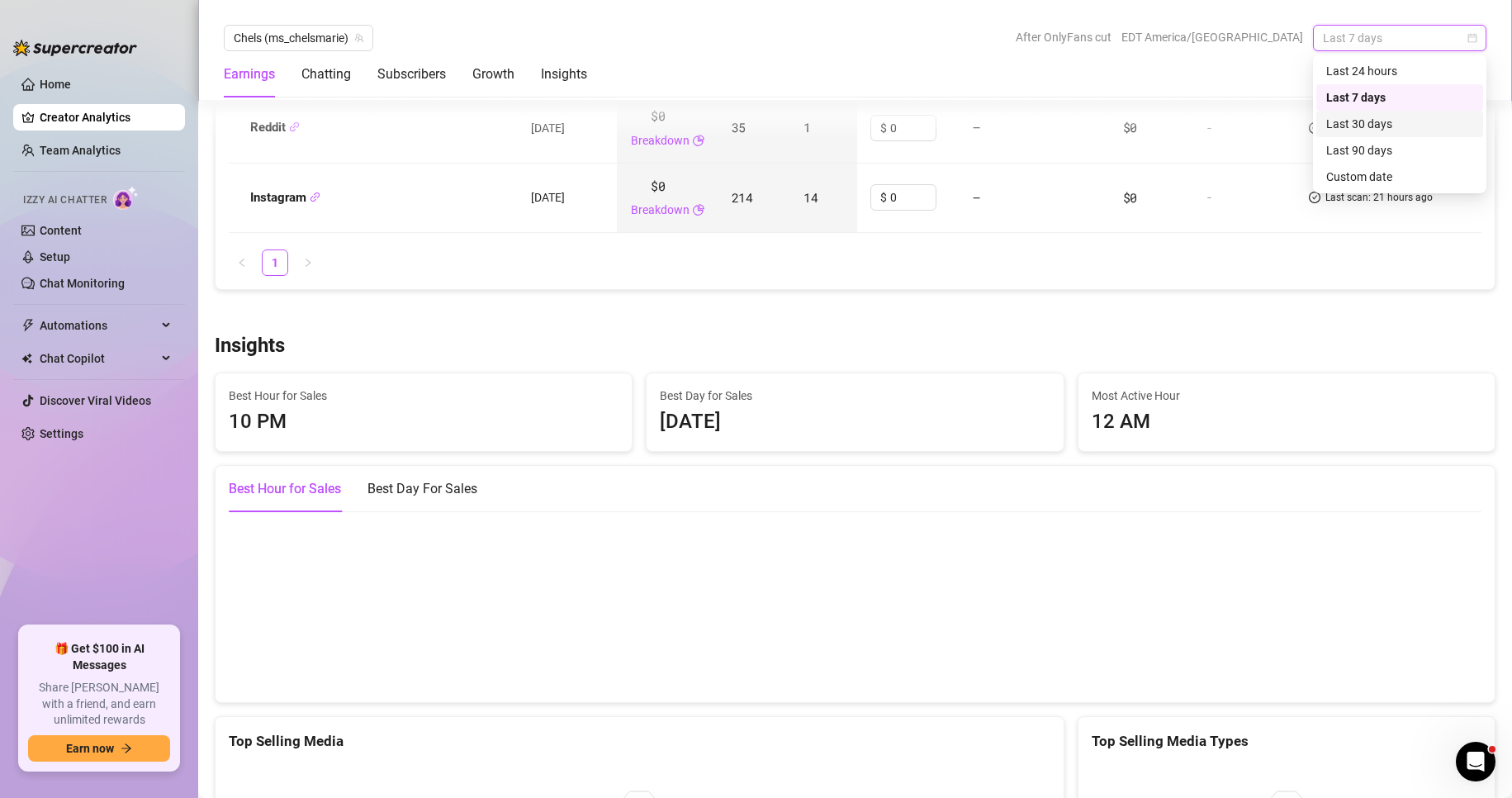
click at [1404, 122] on div "Last 30 days" at bounding box center [1399, 123] width 147 height 18
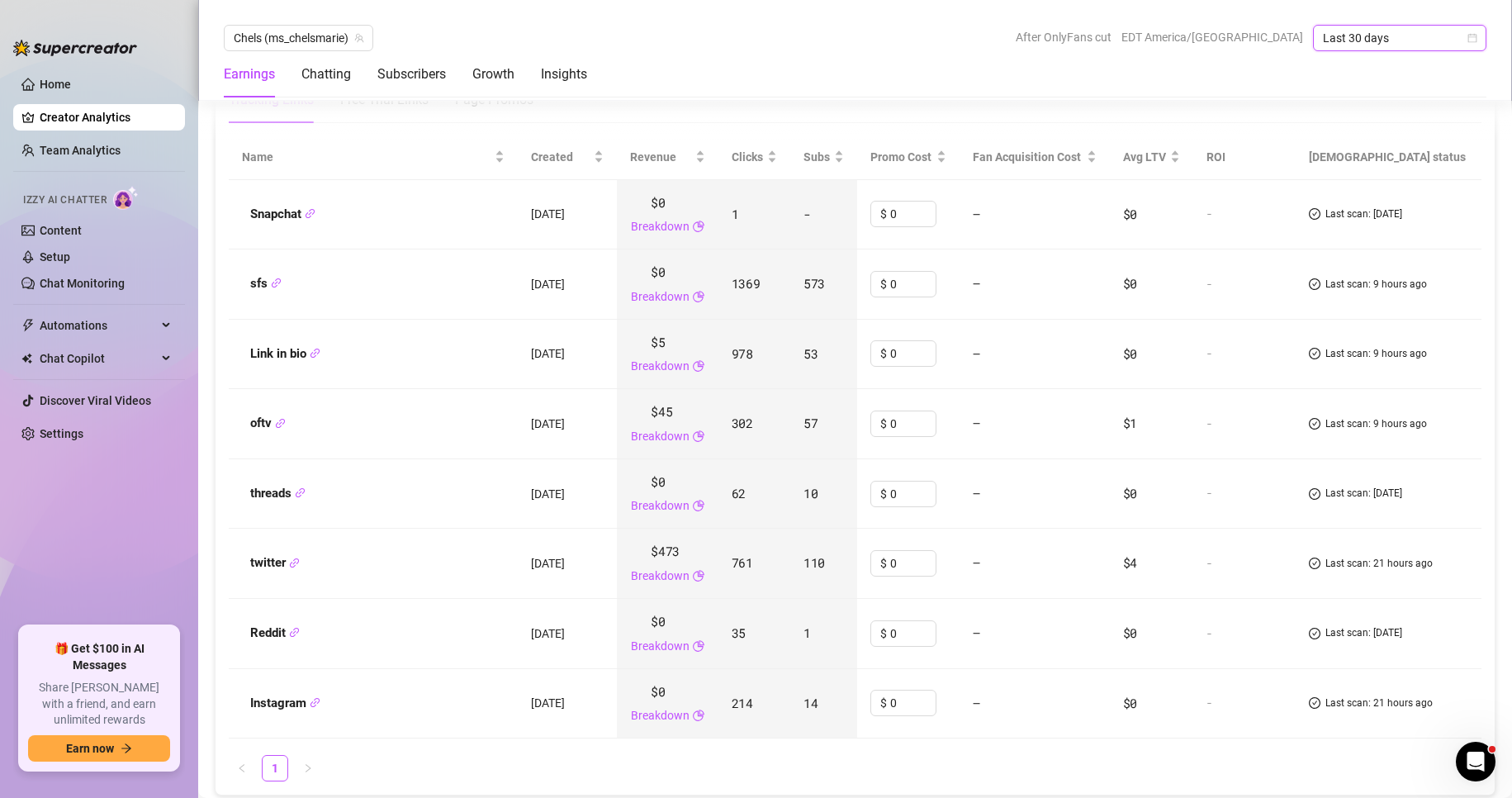
scroll to position [1993, 0]
